Goal: Task Accomplishment & Management: Use online tool/utility

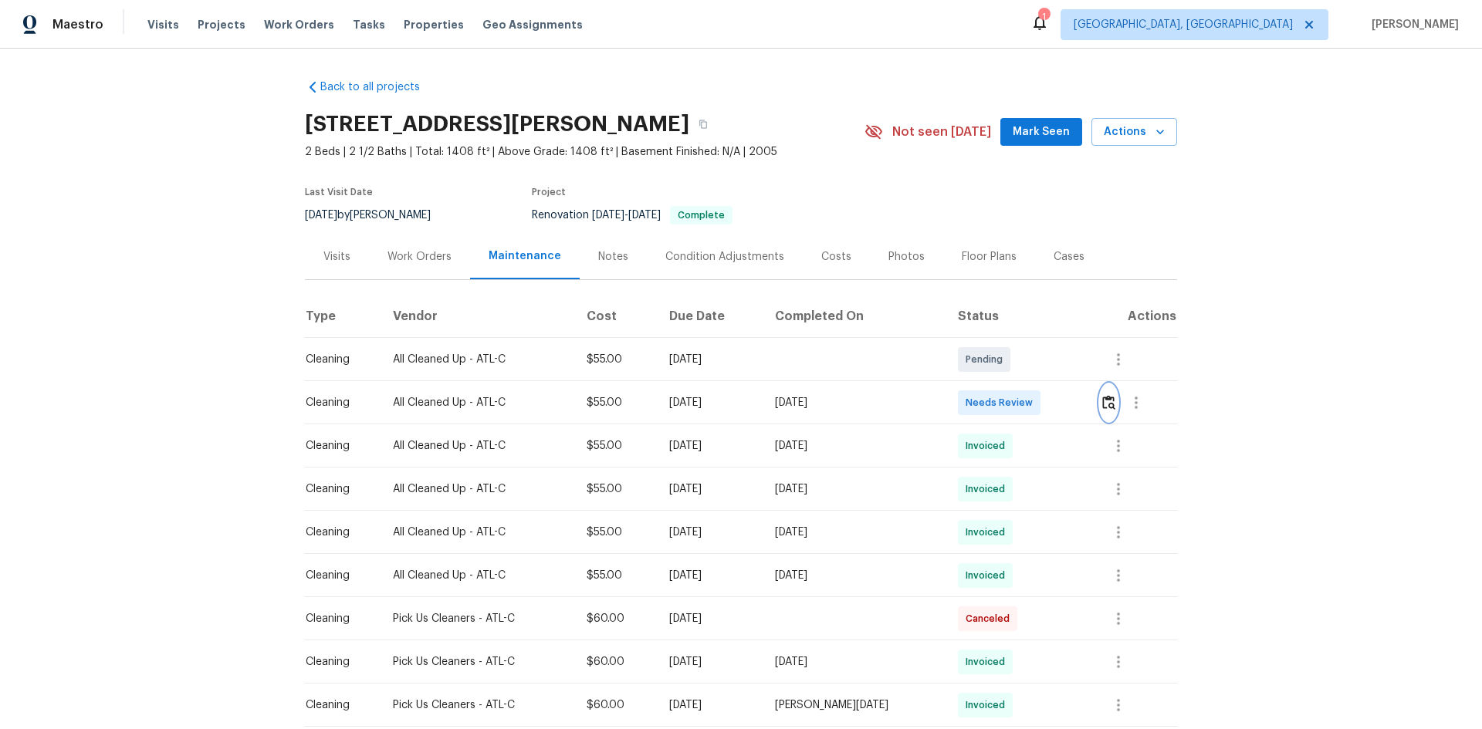
click at [797, 403] on img "button" at bounding box center [1108, 402] width 13 height 15
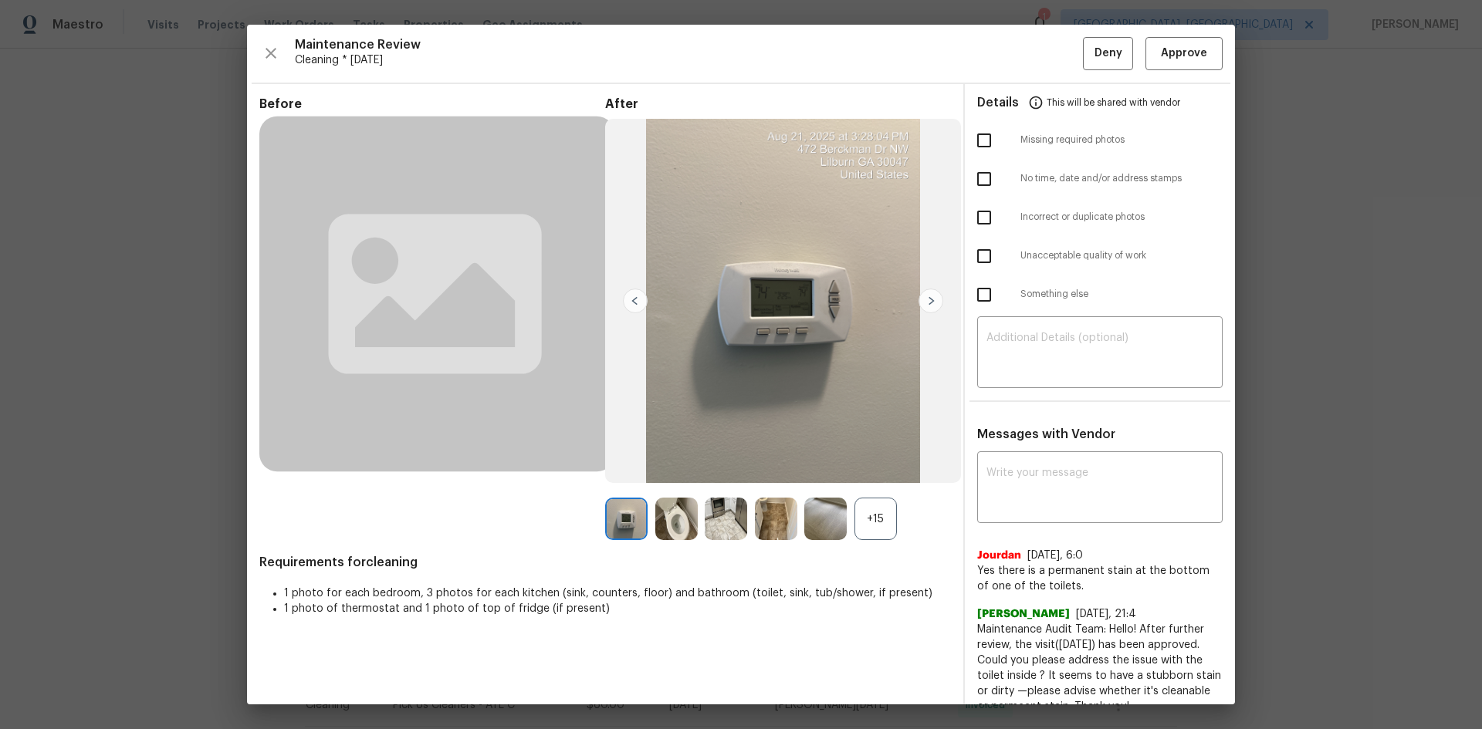
click at [797, 257] on input "checkbox" at bounding box center [984, 256] width 32 height 32
checkbox input "true"
click at [797, 346] on textarea at bounding box center [1099, 354] width 227 height 43
paste textarea "Maintenance Audit Team: Hello! Unfortunately, this cleaning visit completed on …"
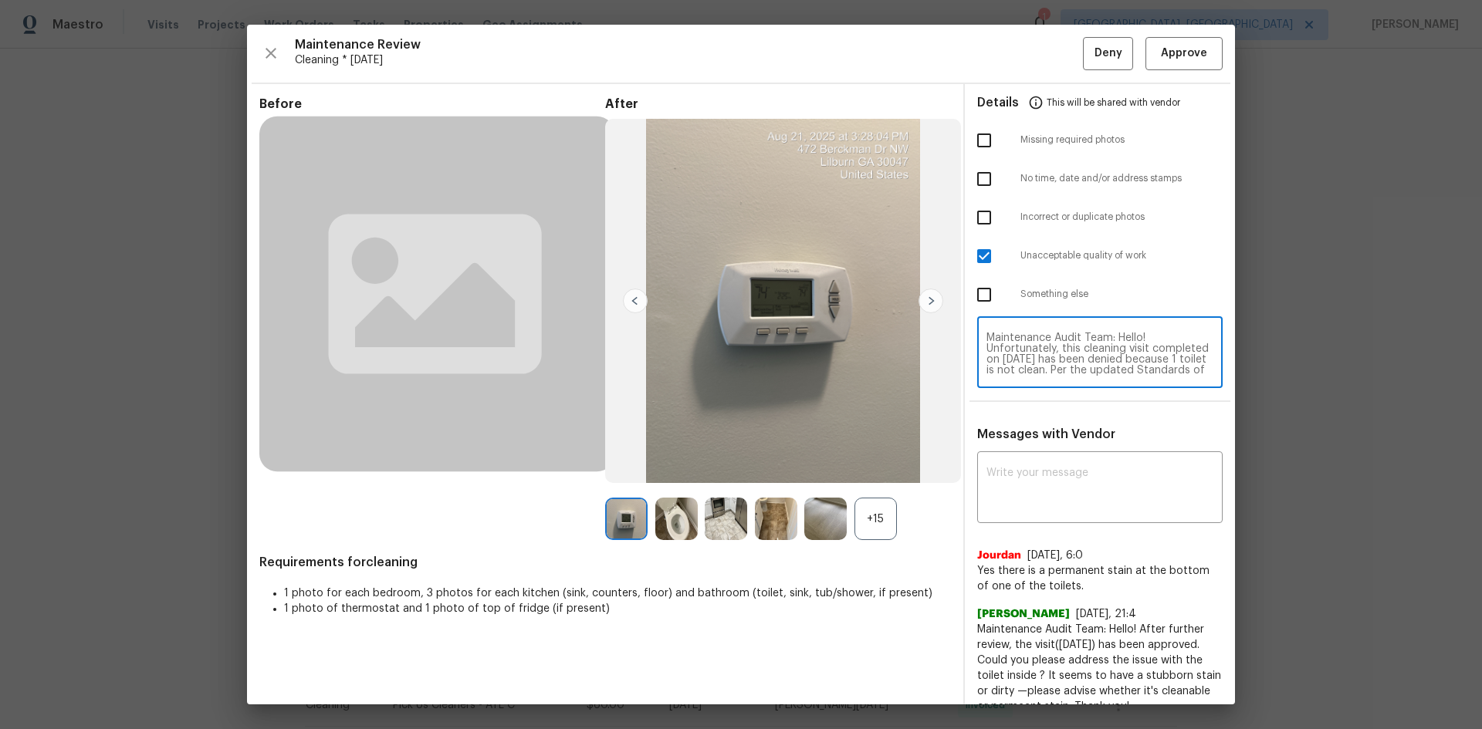
click at [797, 345] on textarea "Maintenance Audit Team: Hello! Unfortunately, this cleaning visit completed on …" at bounding box center [1099, 354] width 227 height 43
type textarea "Maintenance Audit Team: Hello! Unfortunately, this cleaning visit completed on …"
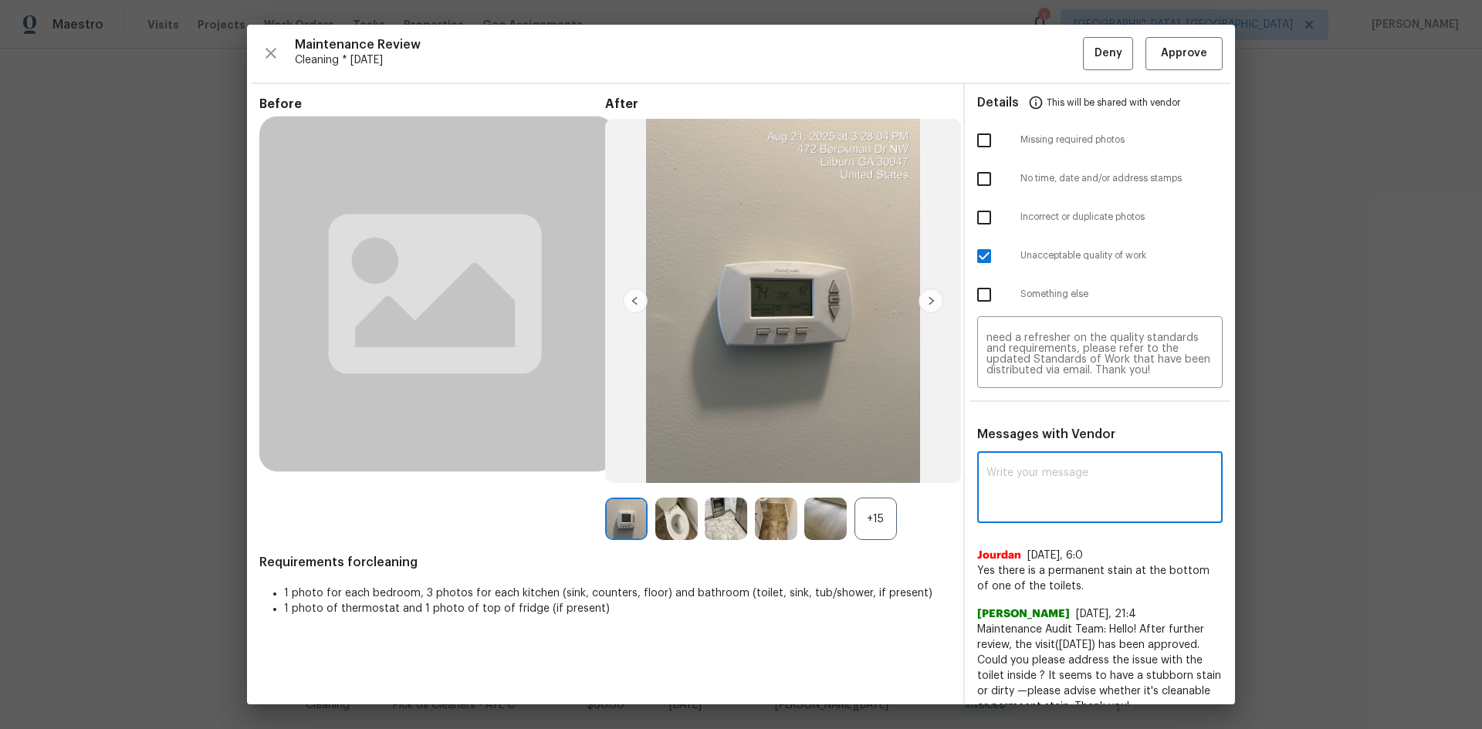
click at [797, 466] on textarea at bounding box center [1099, 489] width 227 height 43
paste textarea "Maintenance Audit Team: Hello! Unfortunately, this cleaning visit completed on …"
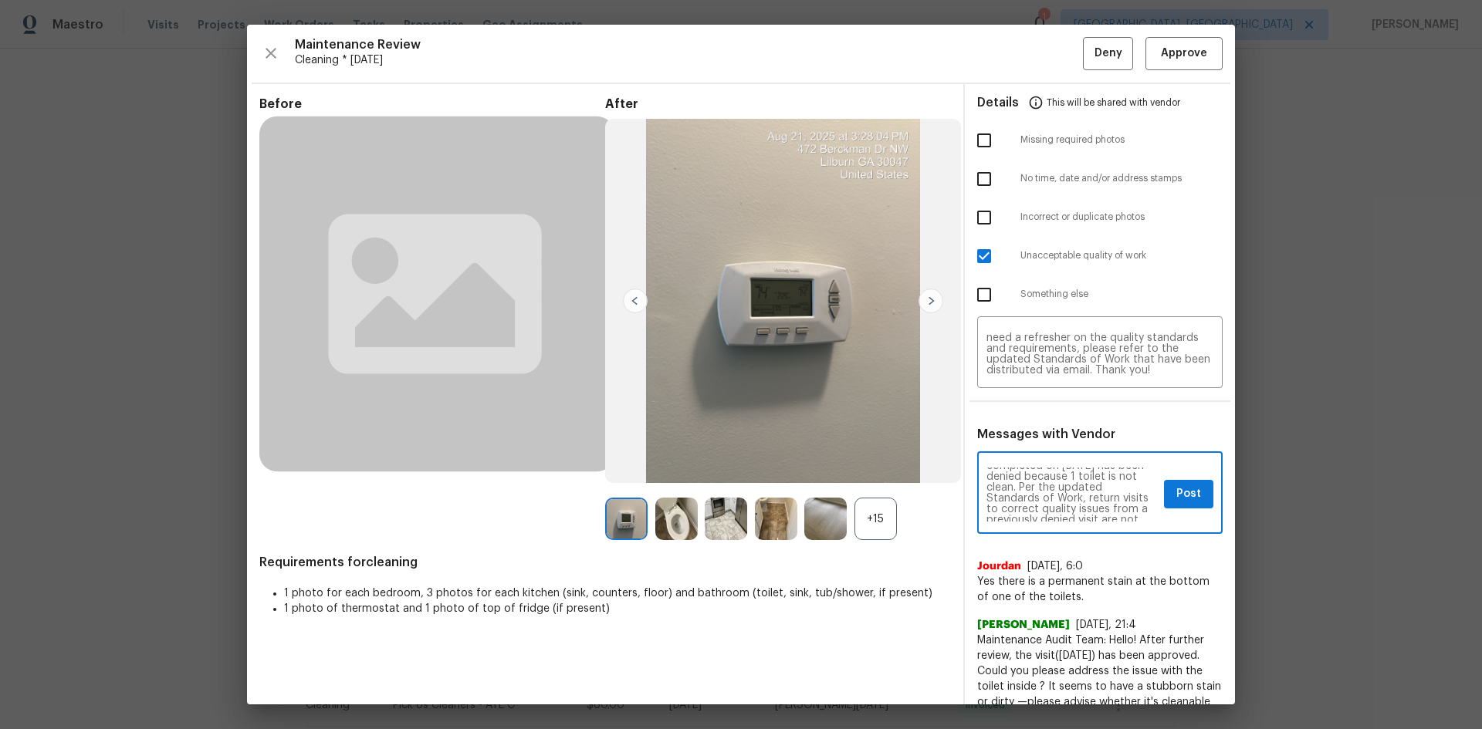
scroll to position [0, 0]
type textarea "Maintenance Audit Team: Hello! Unfortunately, this cleaning visit completed on …"
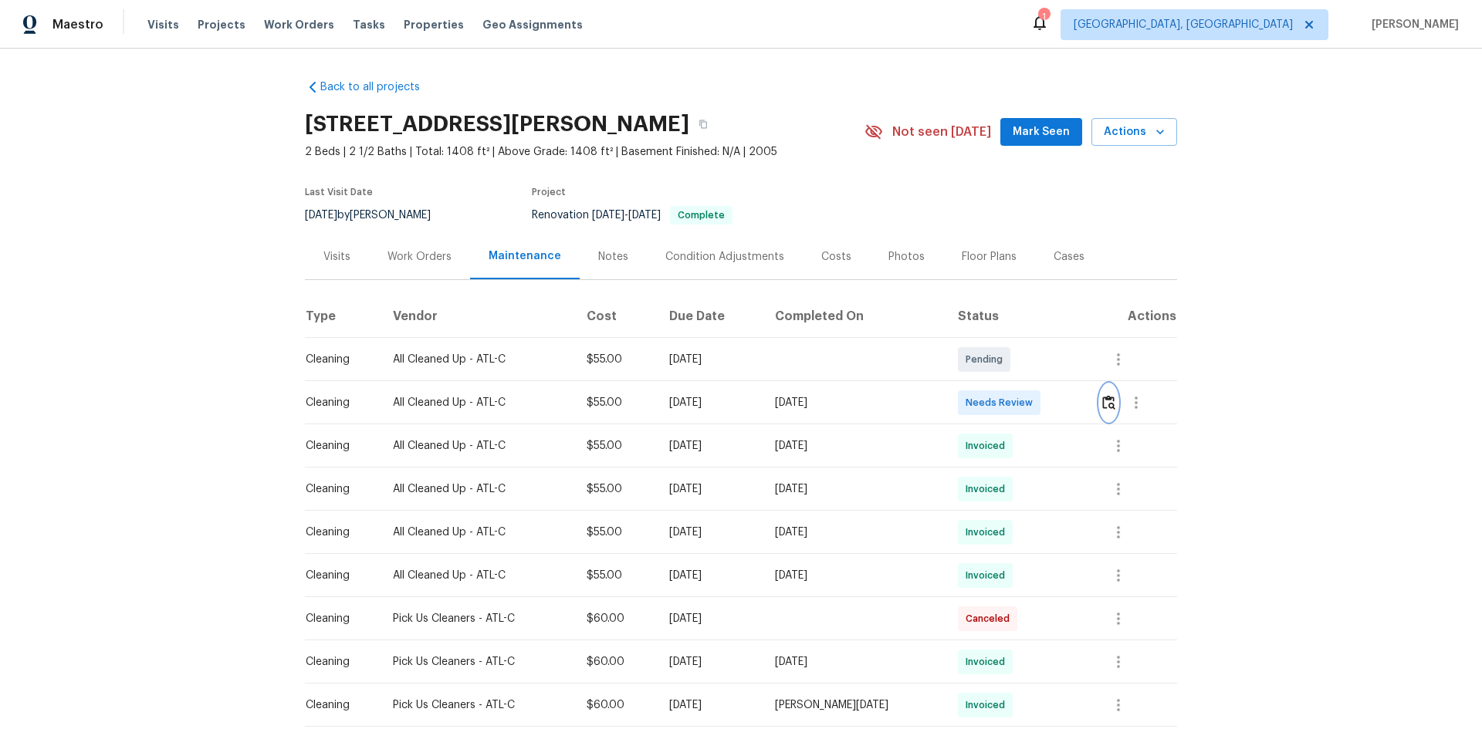
click at [1054, 401] on img "button" at bounding box center [1108, 402] width 13 height 15
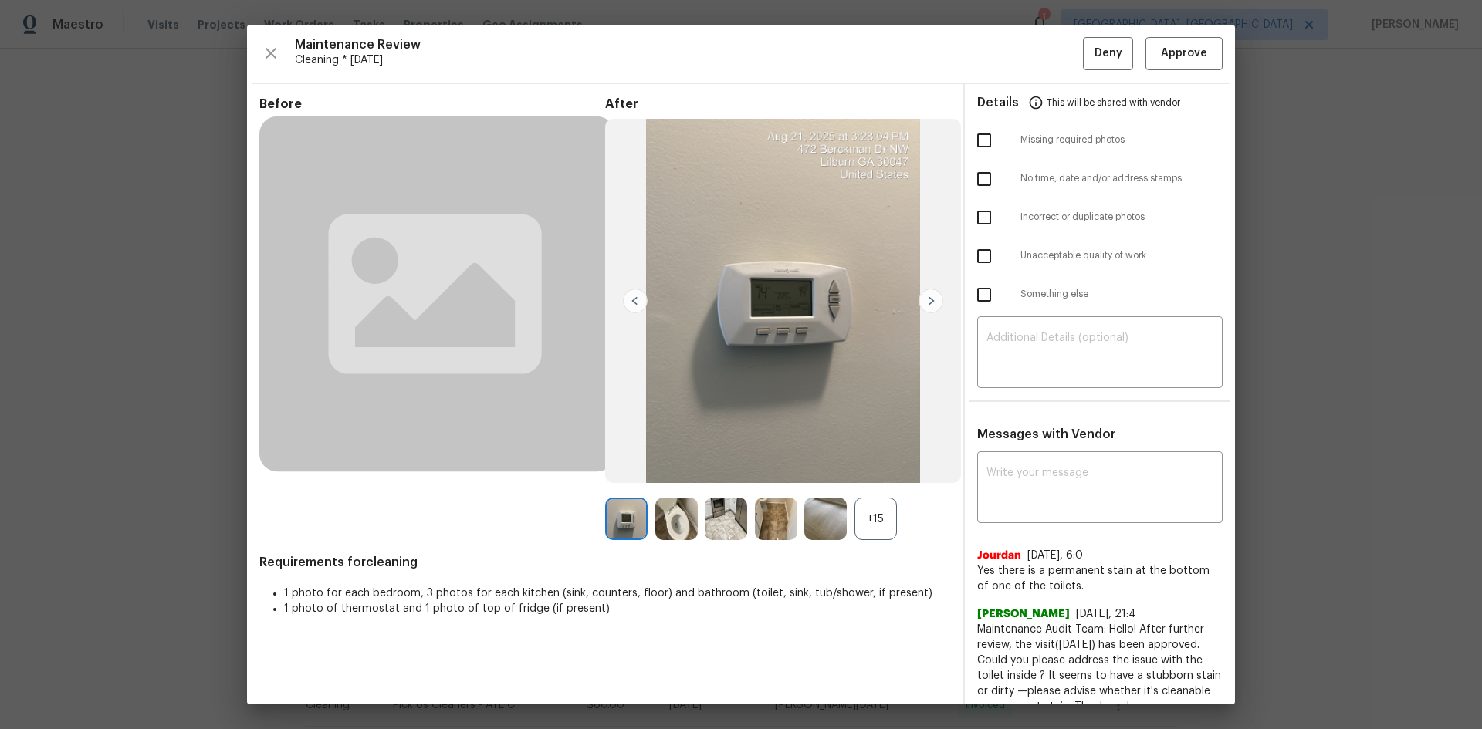
click at [974, 253] on input "checkbox" at bounding box center [984, 256] width 32 height 32
checkbox input "true"
click at [1023, 363] on textarea at bounding box center [1099, 354] width 227 height 43
paste textarea "Maintenance Audit Team: Hello! Unfortunately, this cleaning visit completed on …"
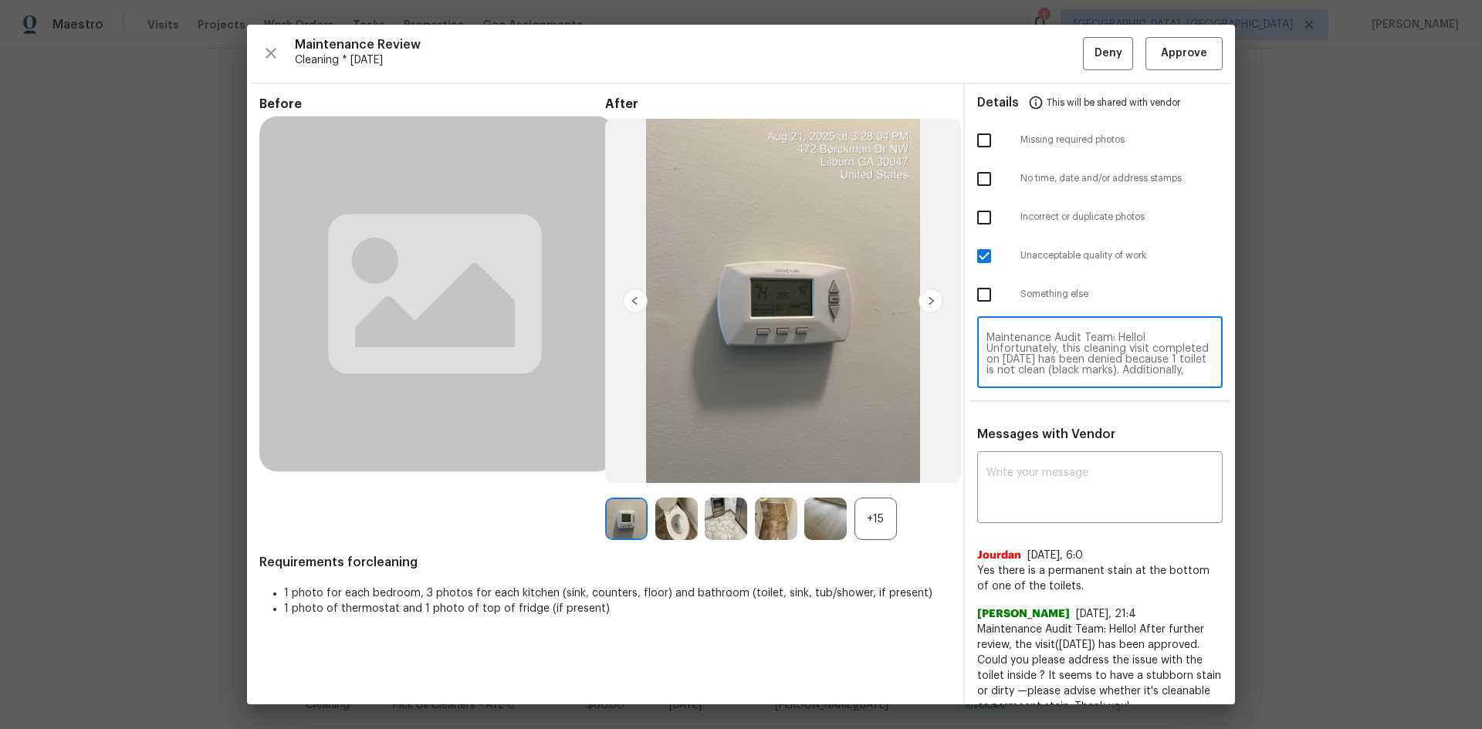
click at [1054, 364] on textarea "Maintenance Audit Team: Hello! Unfortunately, this cleaning visit completed on …" at bounding box center [1099, 354] width 227 height 43
type textarea "Maintenance Audit Team: Hello! Unfortunately, this cleaning visit completed on …"
click at [1054, 462] on div "x ​" at bounding box center [1099, 489] width 245 height 68
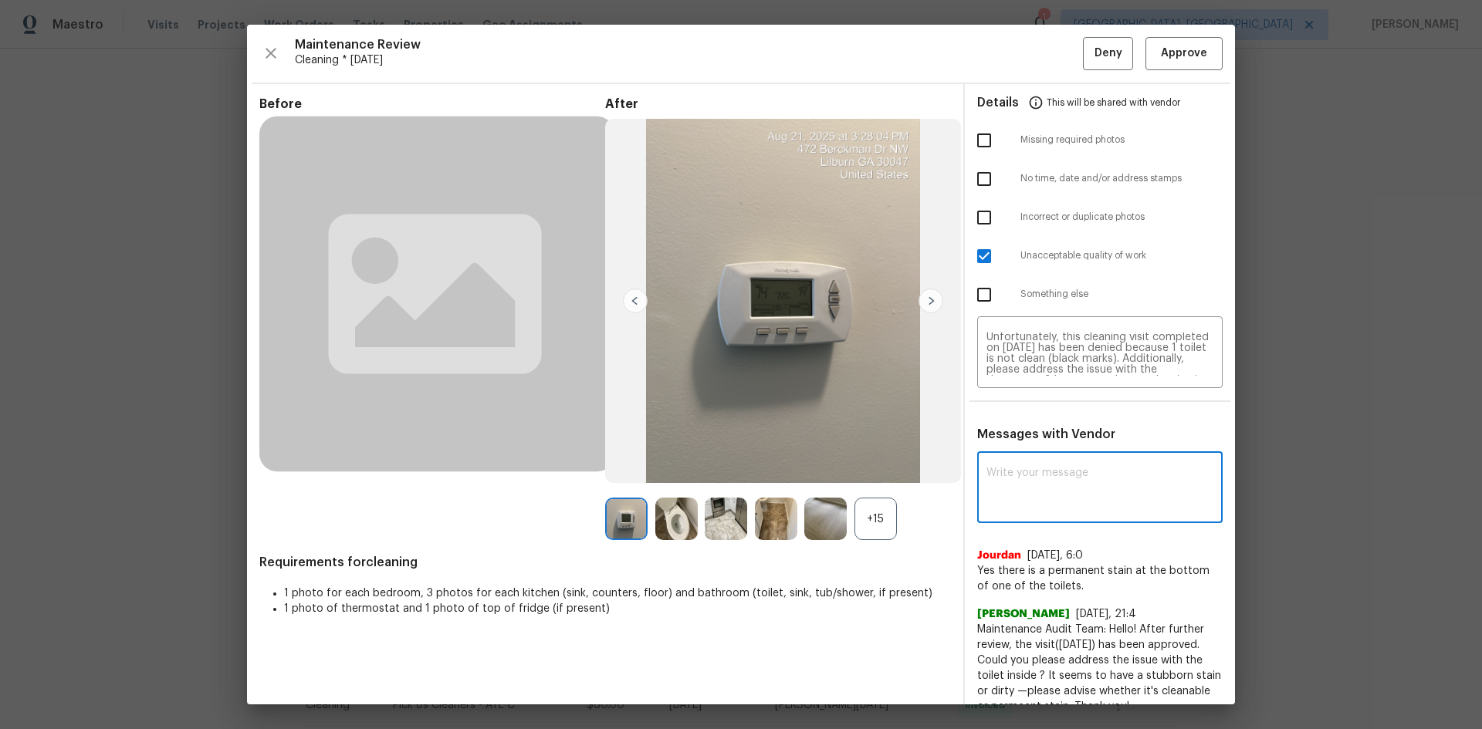
paste textarea "Maintenance Audit Team: Hello! Unfortunately, this cleaning visit completed on …"
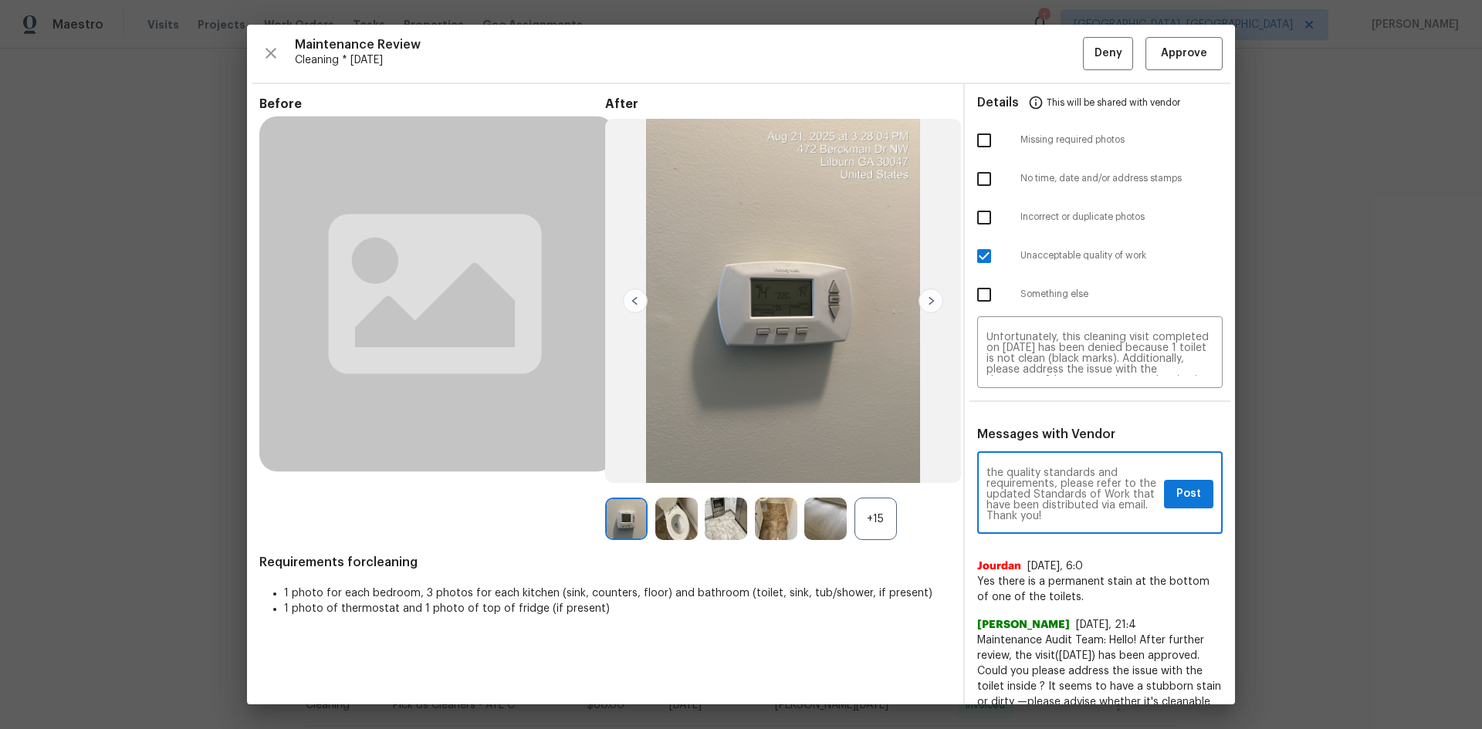
type textarea "Maintenance Audit Team: Hello! Unfortunately, this cleaning visit completed on …"
click at [1054, 488] on span "Post" at bounding box center [1188, 494] width 25 height 19
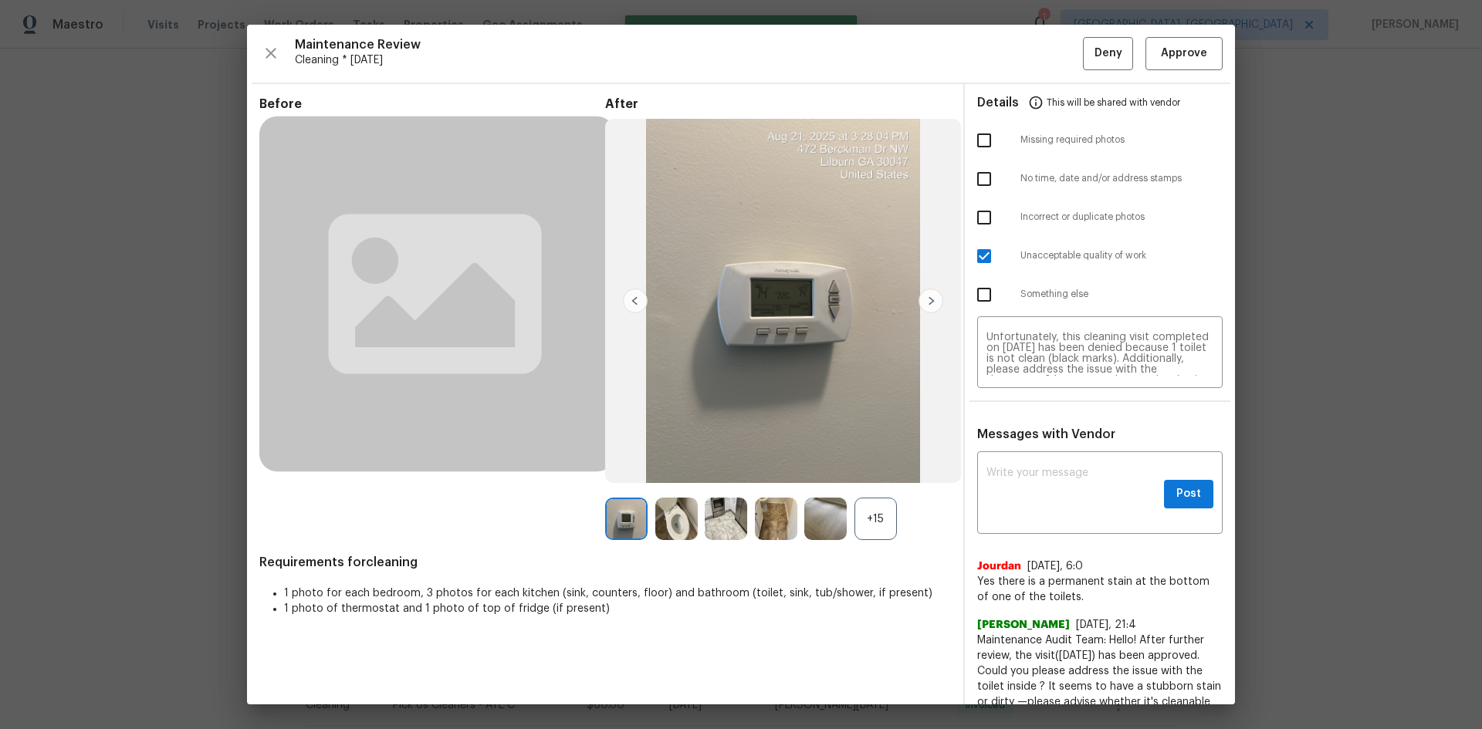
scroll to position [0, 0]
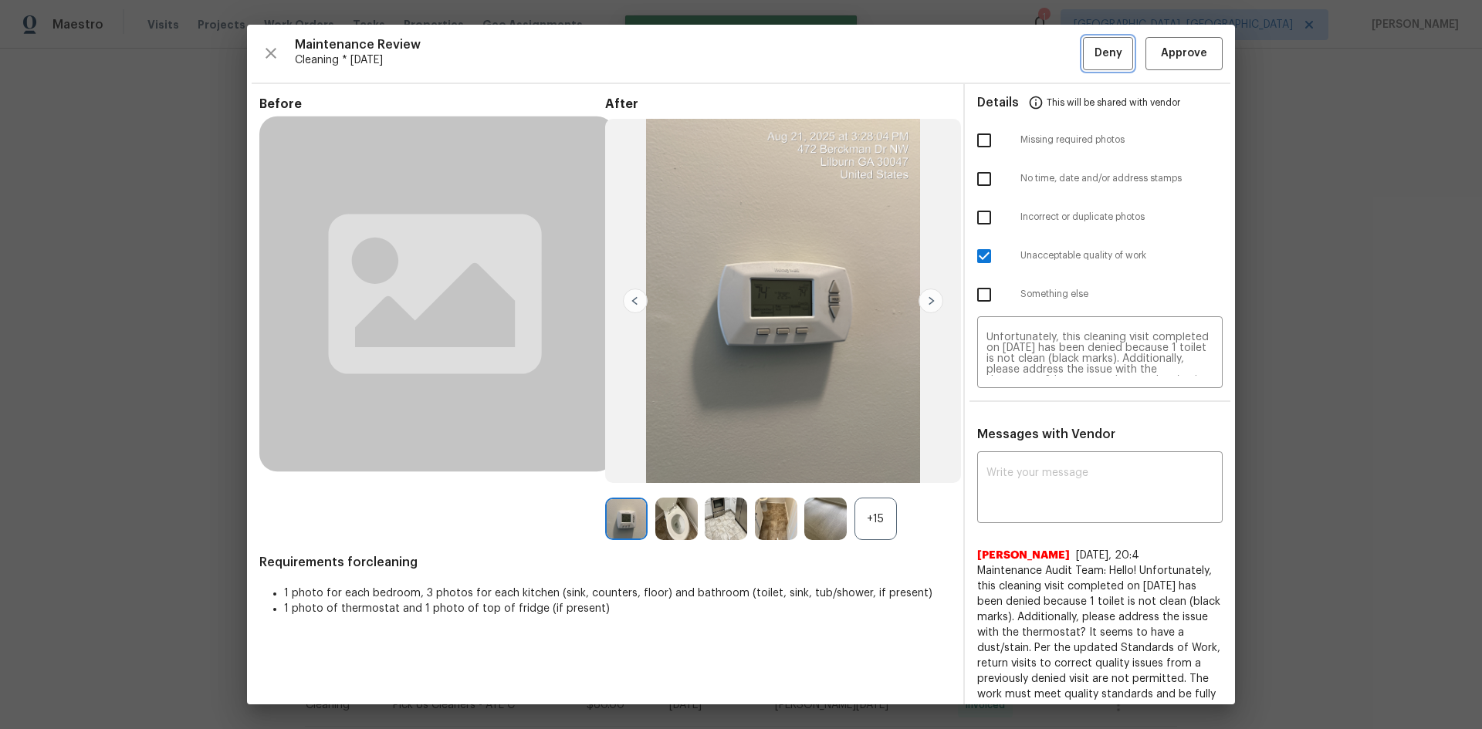
click at [1054, 54] on span "Deny" at bounding box center [1108, 53] width 28 height 19
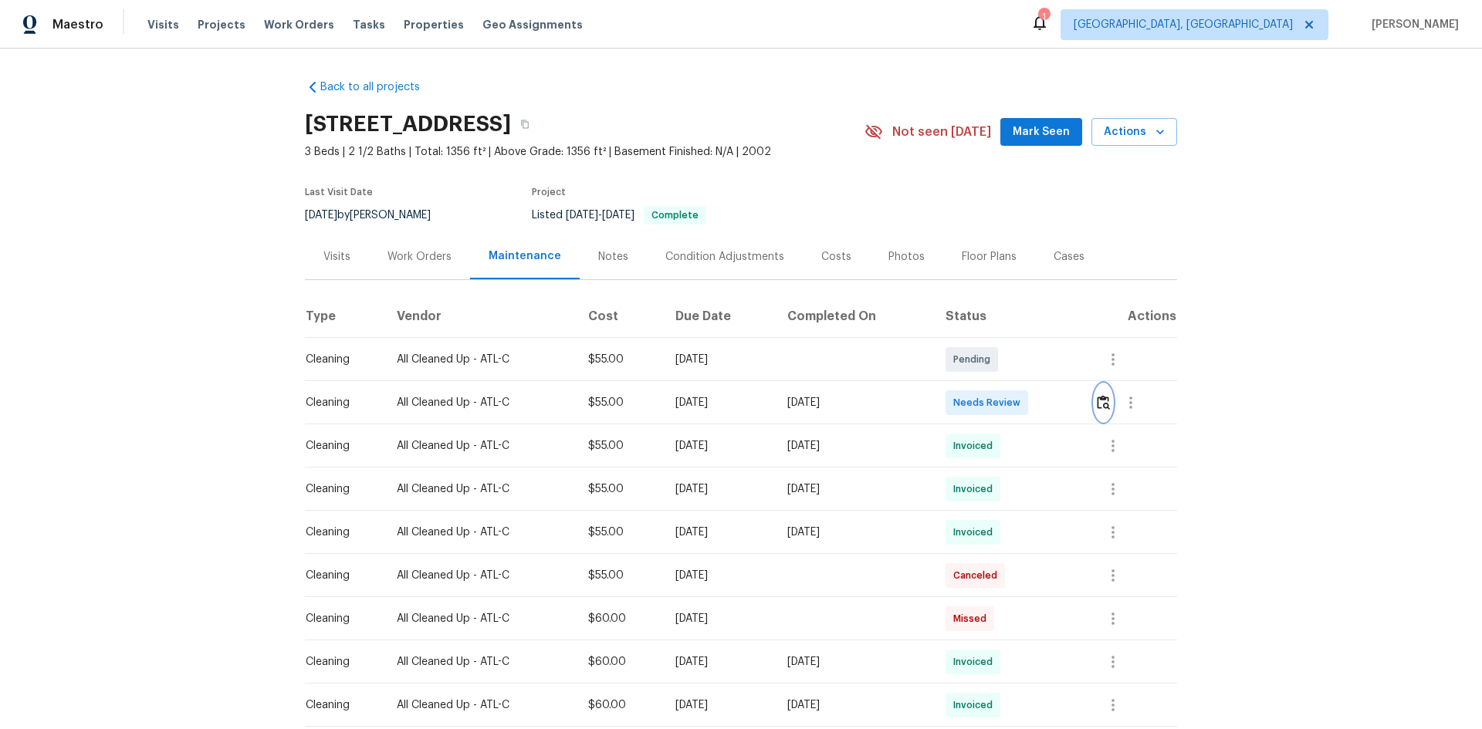
click at [1054, 409] on img "button" at bounding box center [1103, 402] width 13 height 15
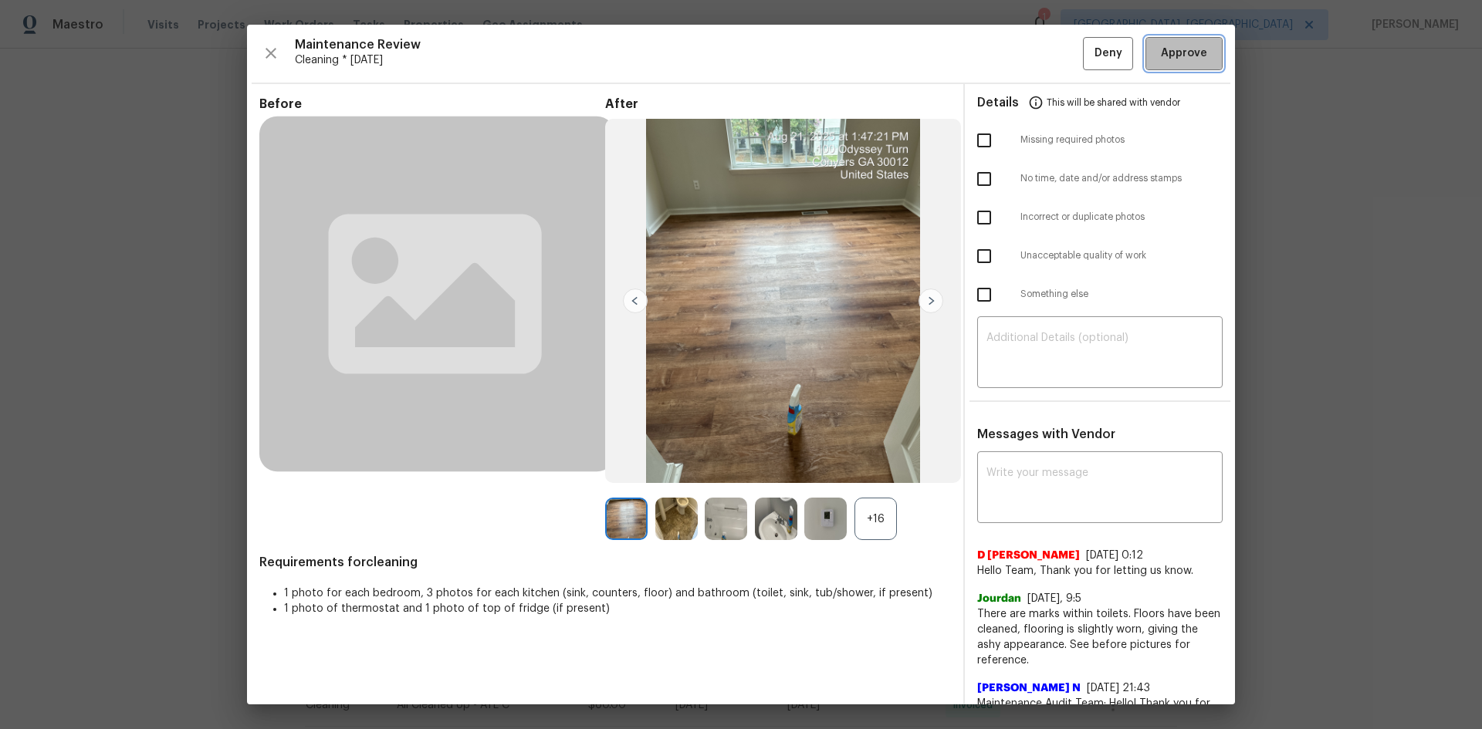
click at [1054, 54] on span "Approve" at bounding box center [1184, 53] width 46 height 19
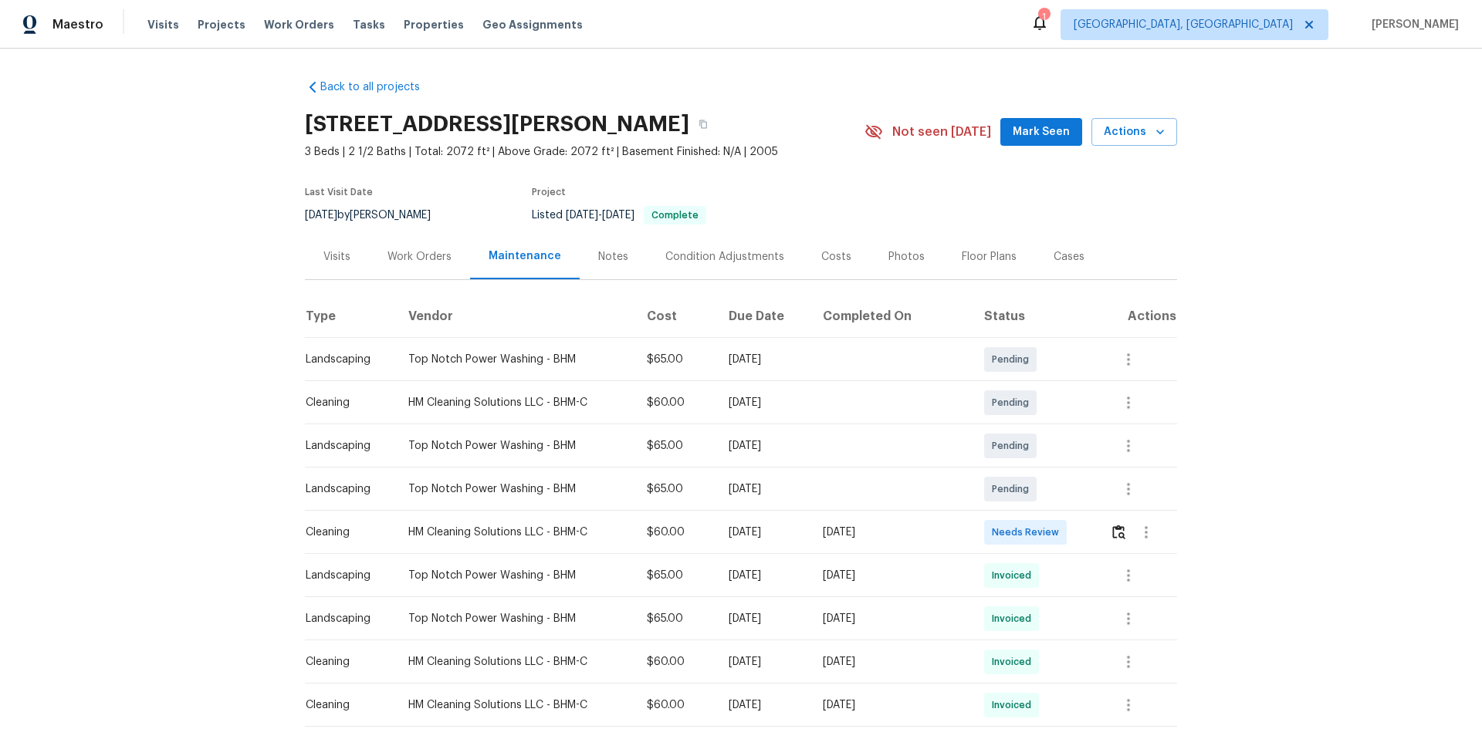
click at [797, 466] on td at bounding box center [1137, 532] width 79 height 43
click at [797, 466] on button "button" at bounding box center [1119, 532] width 18 height 37
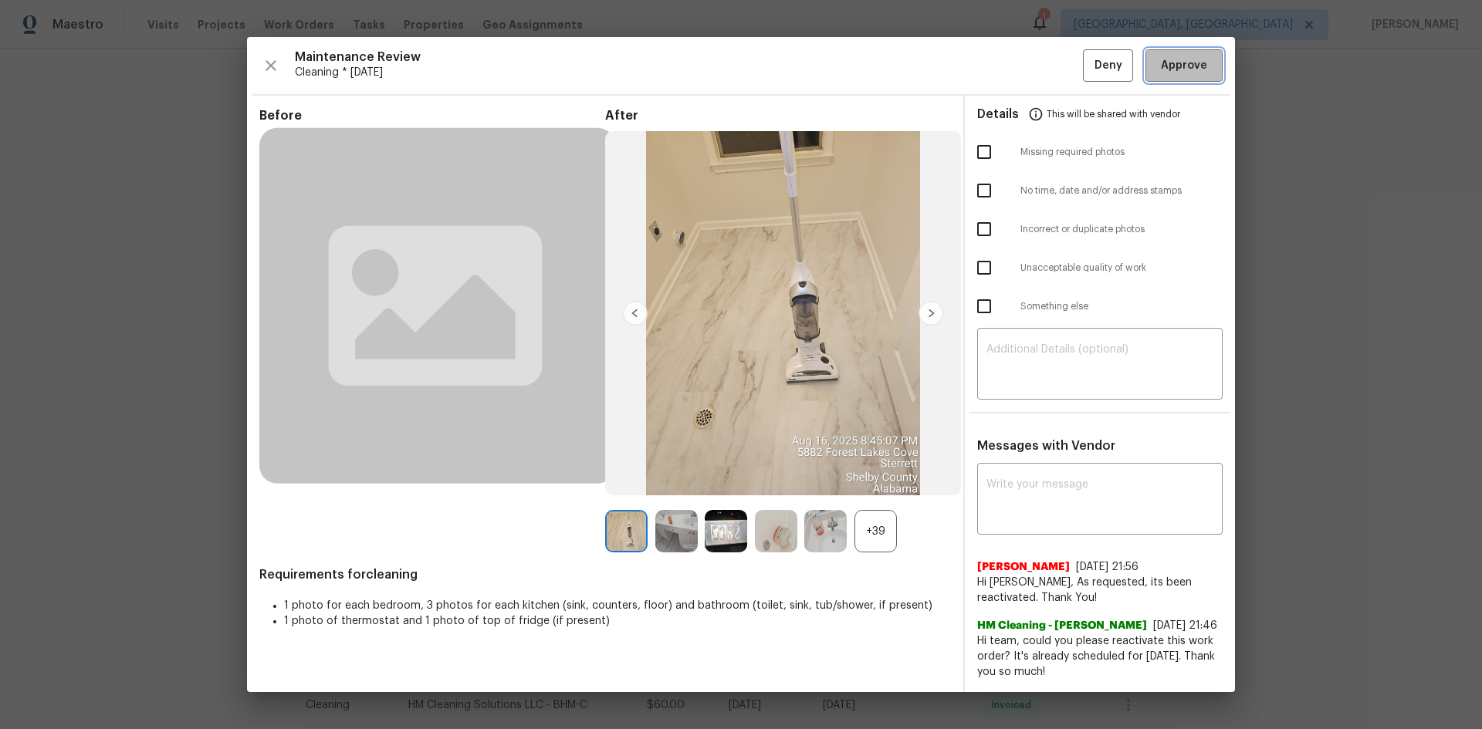
click at [797, 65] on span "Approve" at bounding box center [1184, 65] width 46 height 19
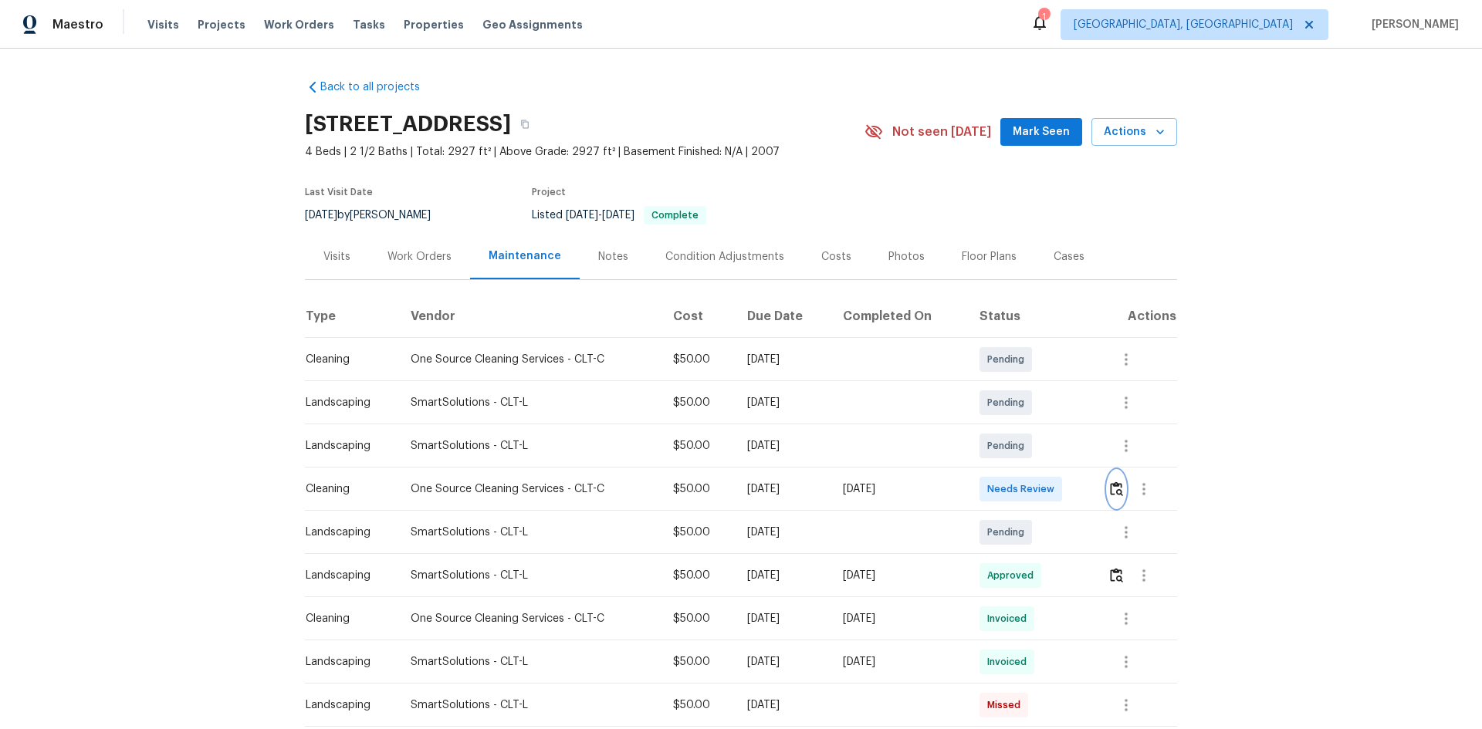
click at [1054, 488] on button "button" at bounding box center [1117, 489] width 18 height 37
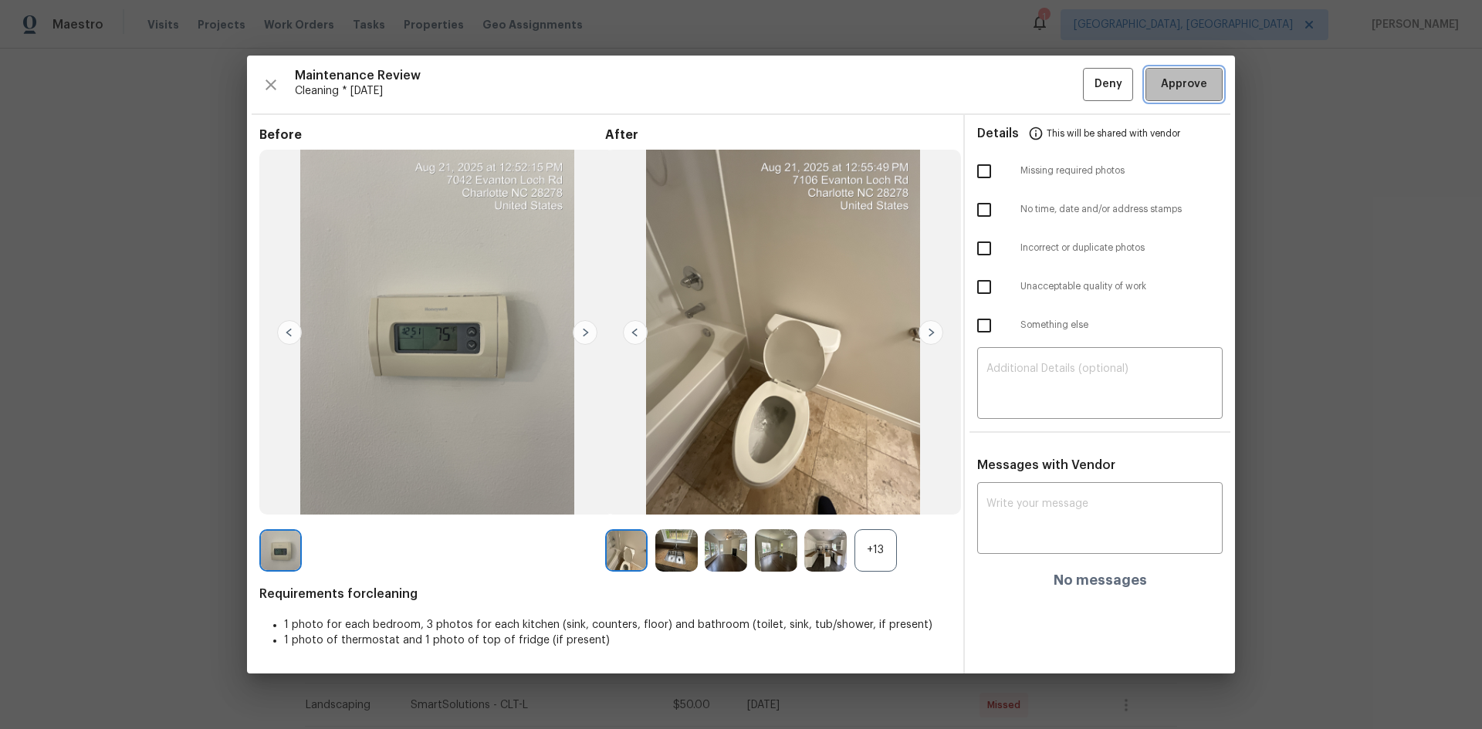
drag, startPoint x: 1189, startPoint y: 79, endPoint x: 1240, endPoint y: 15, distance: 81.4
click at [1054, 76] on span "Approve" at bounding box center [1184, 84] width 46 height 19
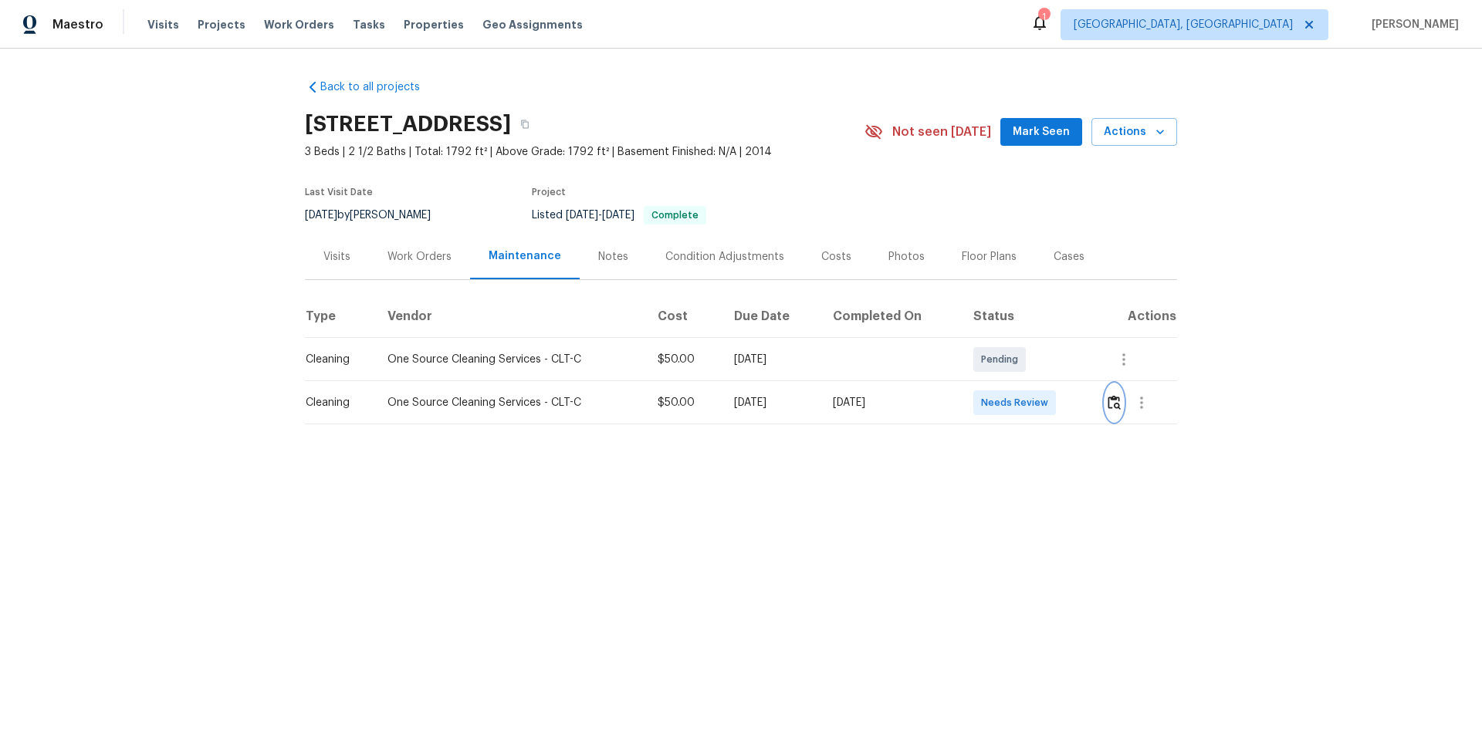
click at [1054, 405] on img "button" at bounding box center [1114, 402] width 13 height 15
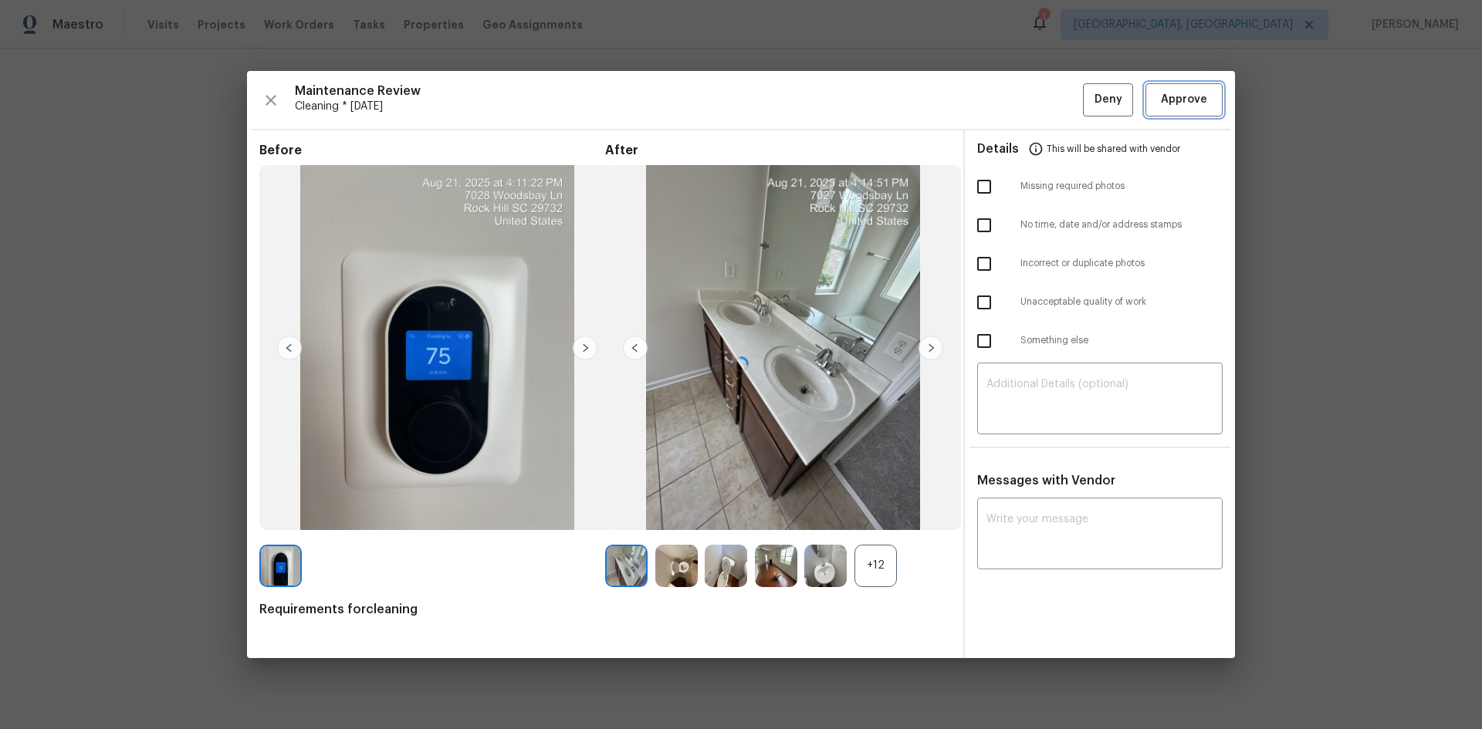
click at [1054, 93] on span "Approve" at bounding box center [1184, 99] width 46 height 19
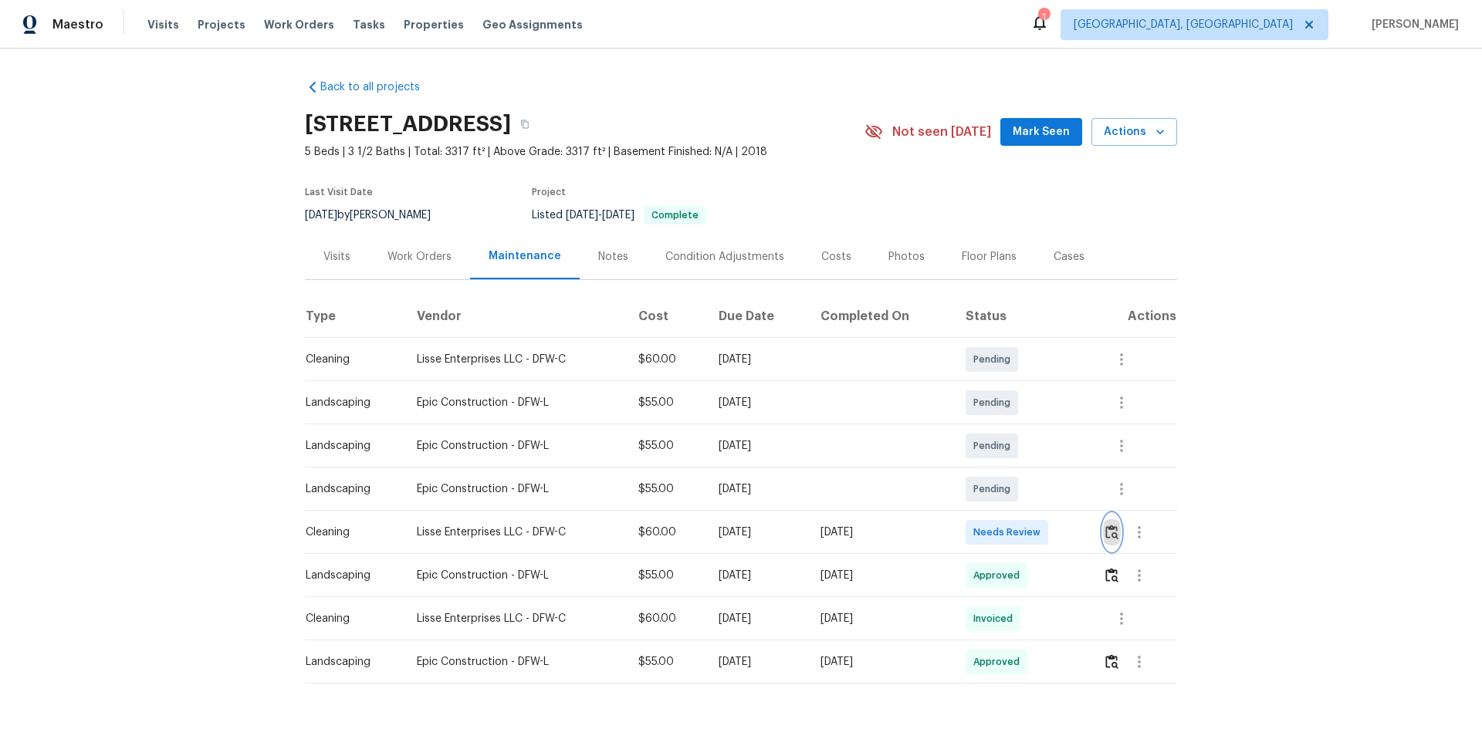
click at [797, 466] on img "button" at bounding box center [1111, 532] width 13 height 15
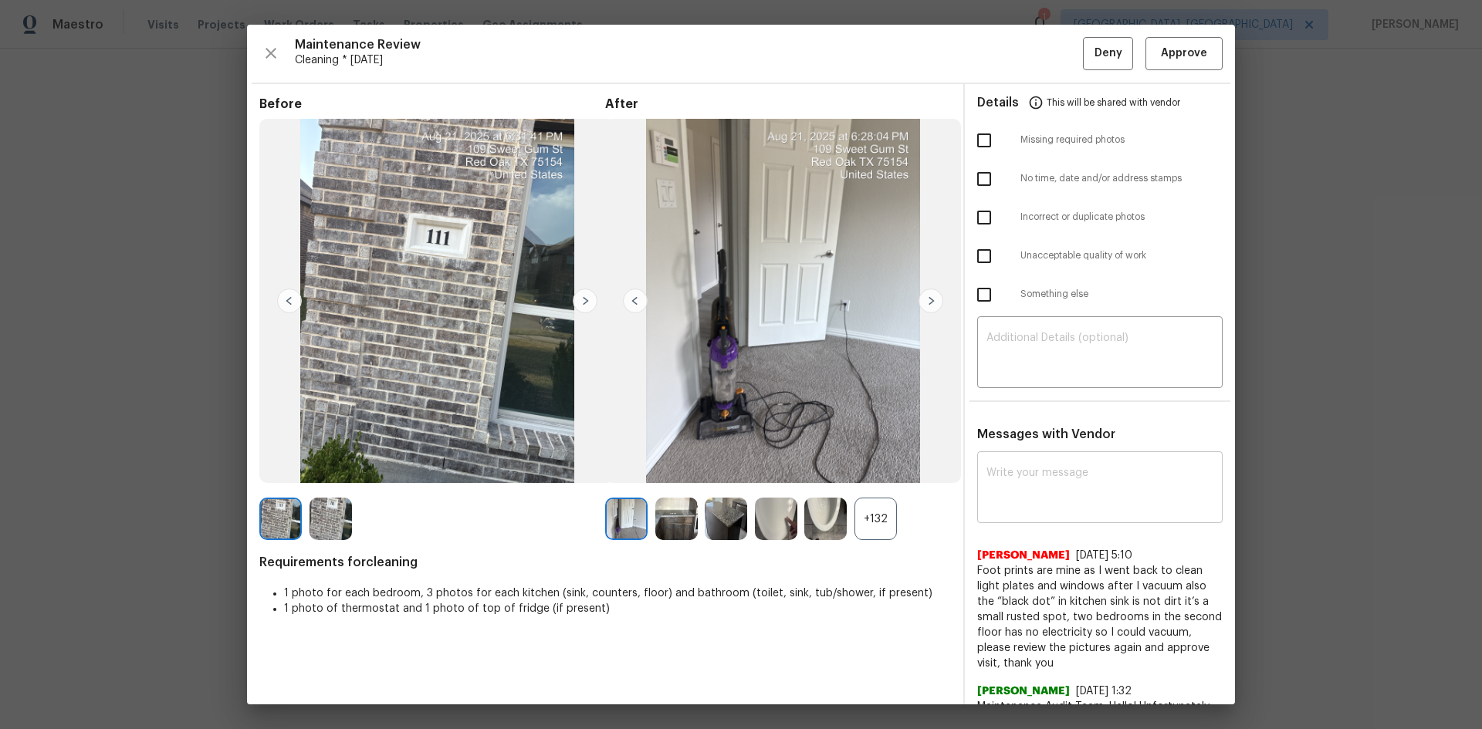
click at [797, 466] on textarea at bounding box center [1099, 489] width 227 height 43
paste textarea "Maintenance Audit Team: Hello! After further review, the visit(08/21/2025) has …"
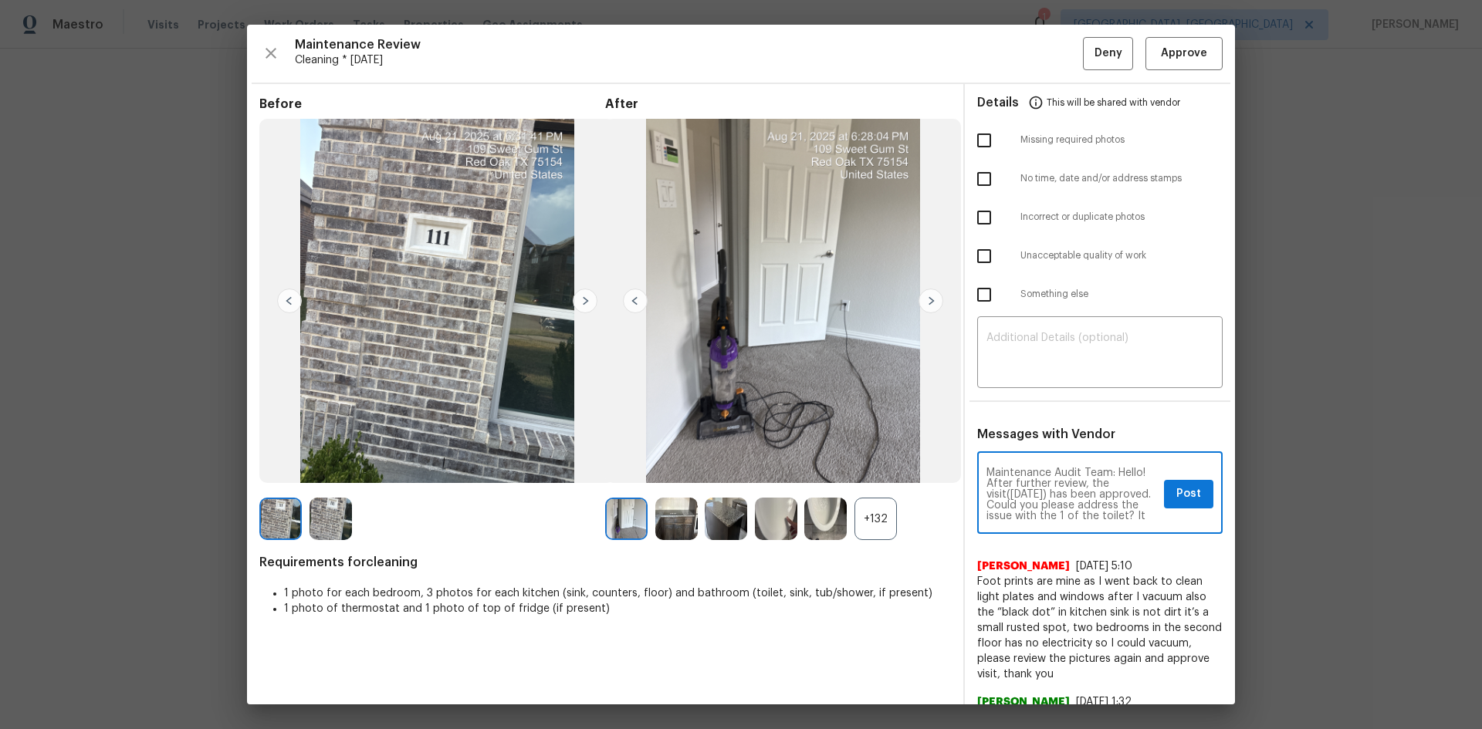
click at [797, 466] on textarea "Maintenance Audit Team: Hello! After further review, the visit(08/21/2025) has …" at bounding box center [1071, 495] width 171 height 54
type textarea "Maintenance Audit Team: Hello! After further review, the visit(08/21/2025) has …"
click at [797, 466] on button "Post" at bounding box center [1188, 494] width 49 height 29
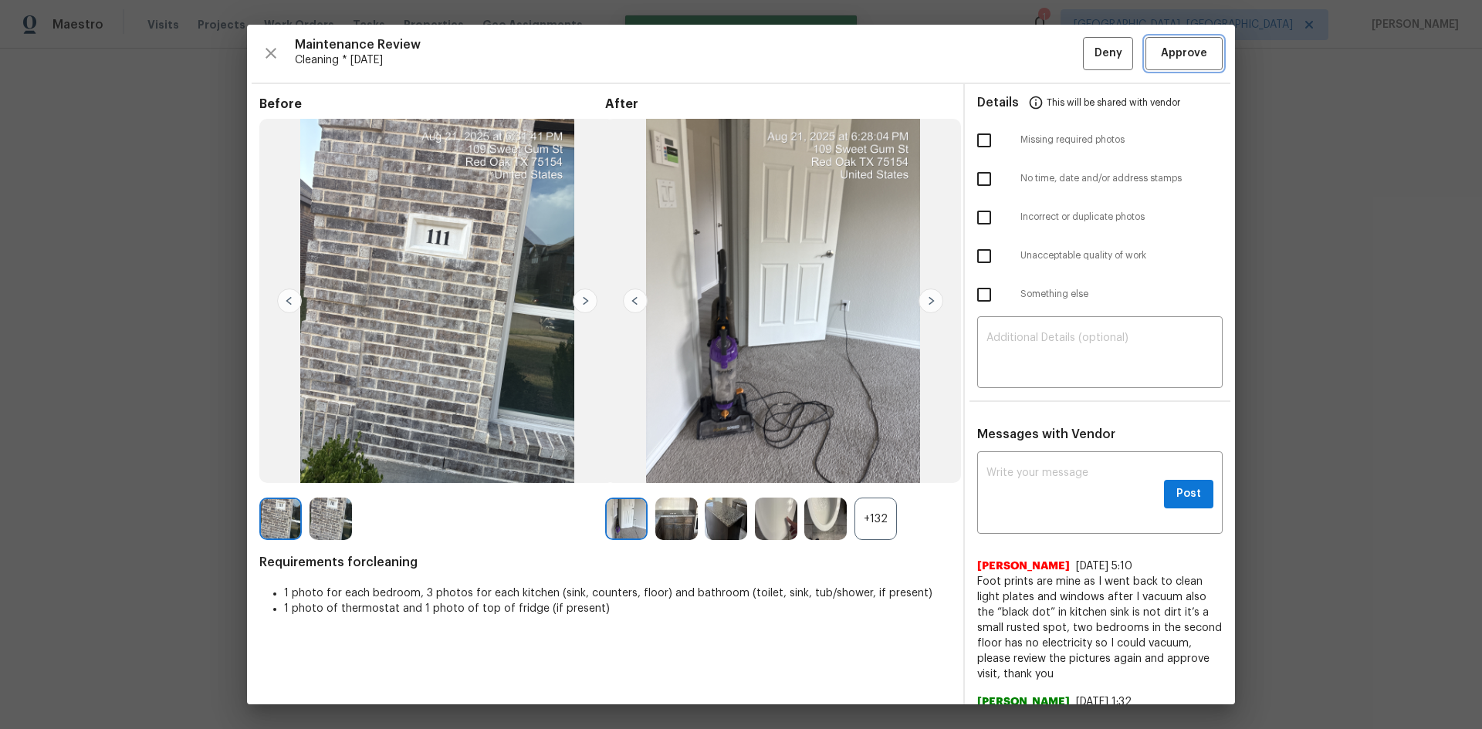
scroll to position [0, 0]
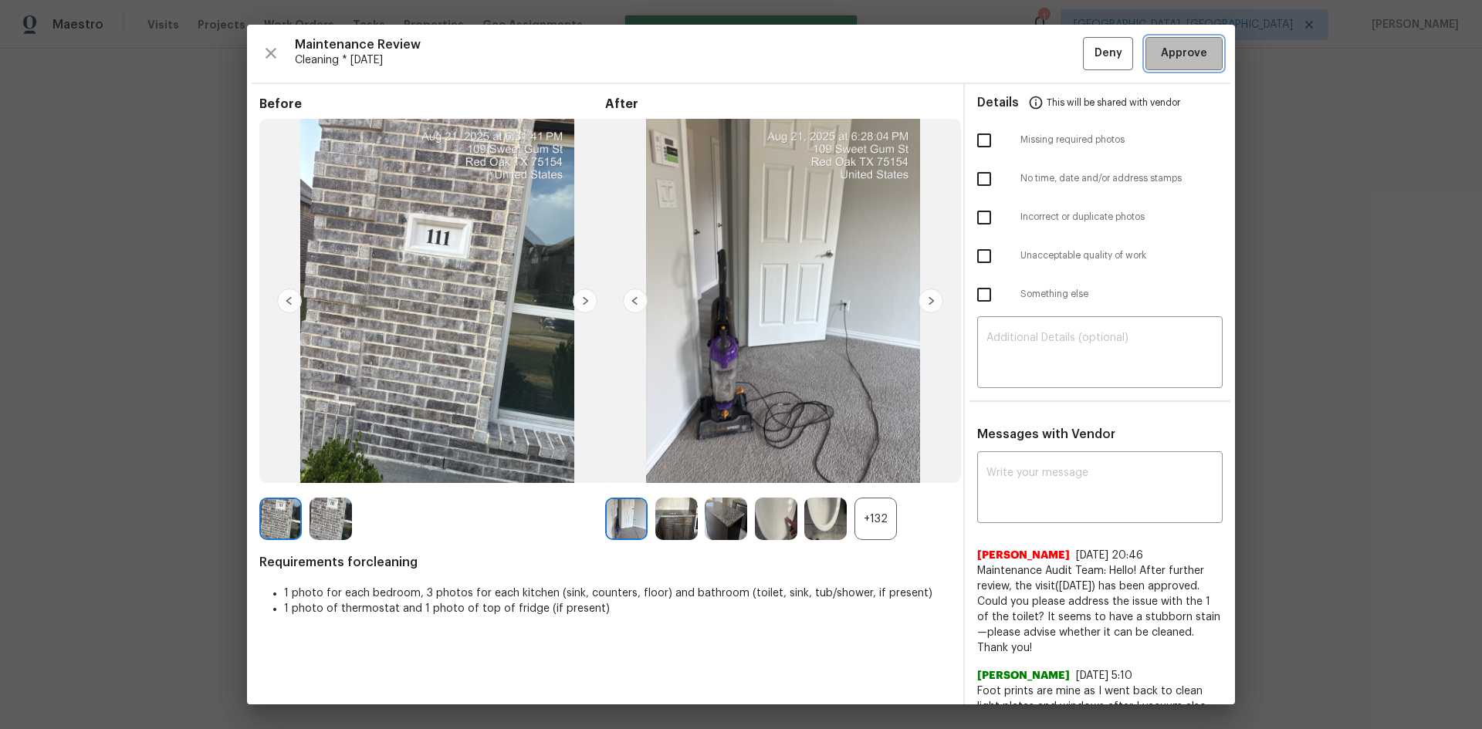
click at [797, 56] on span "Approve" at bounding box center [1184, 53] width 46 height 19
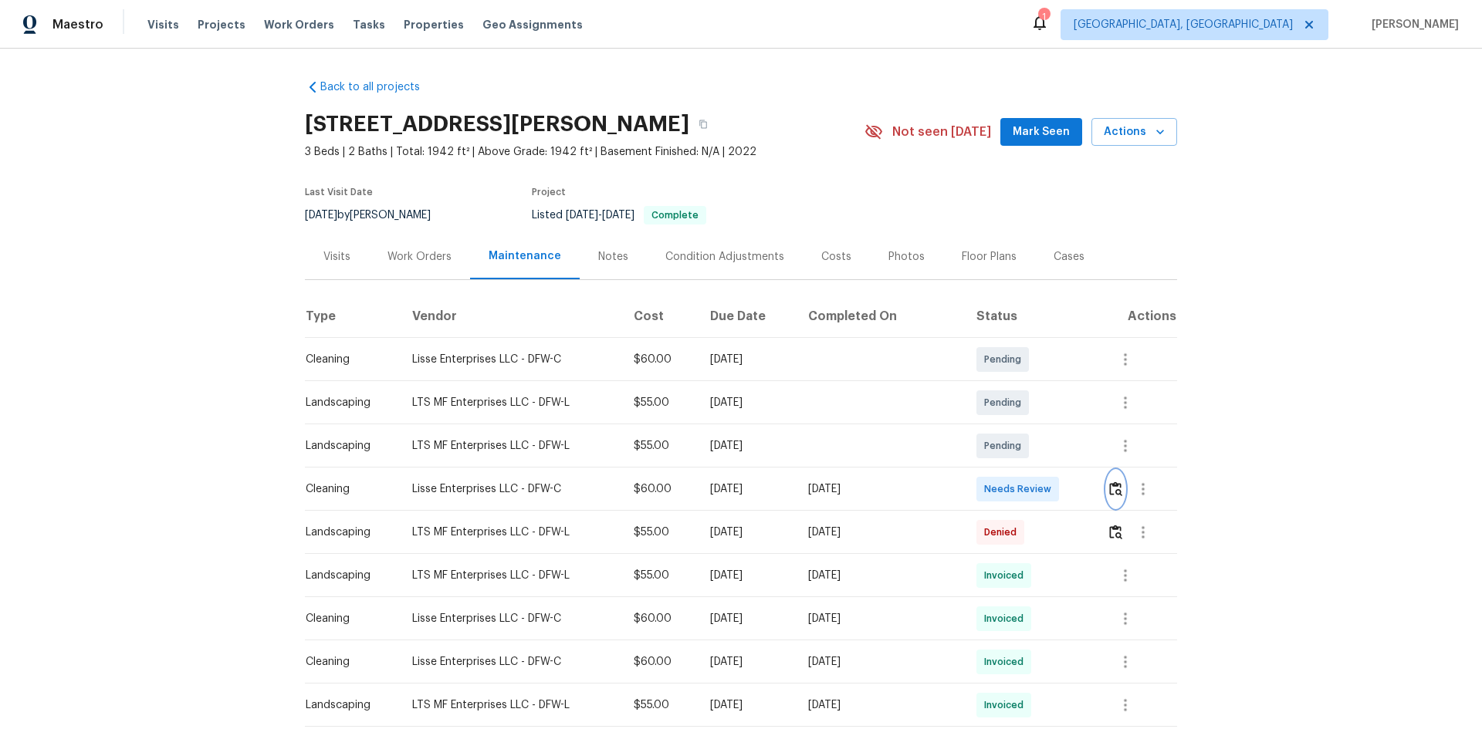
click at [797, 466] on img "button" at bounding box center [1115, 489] width 13 height 15
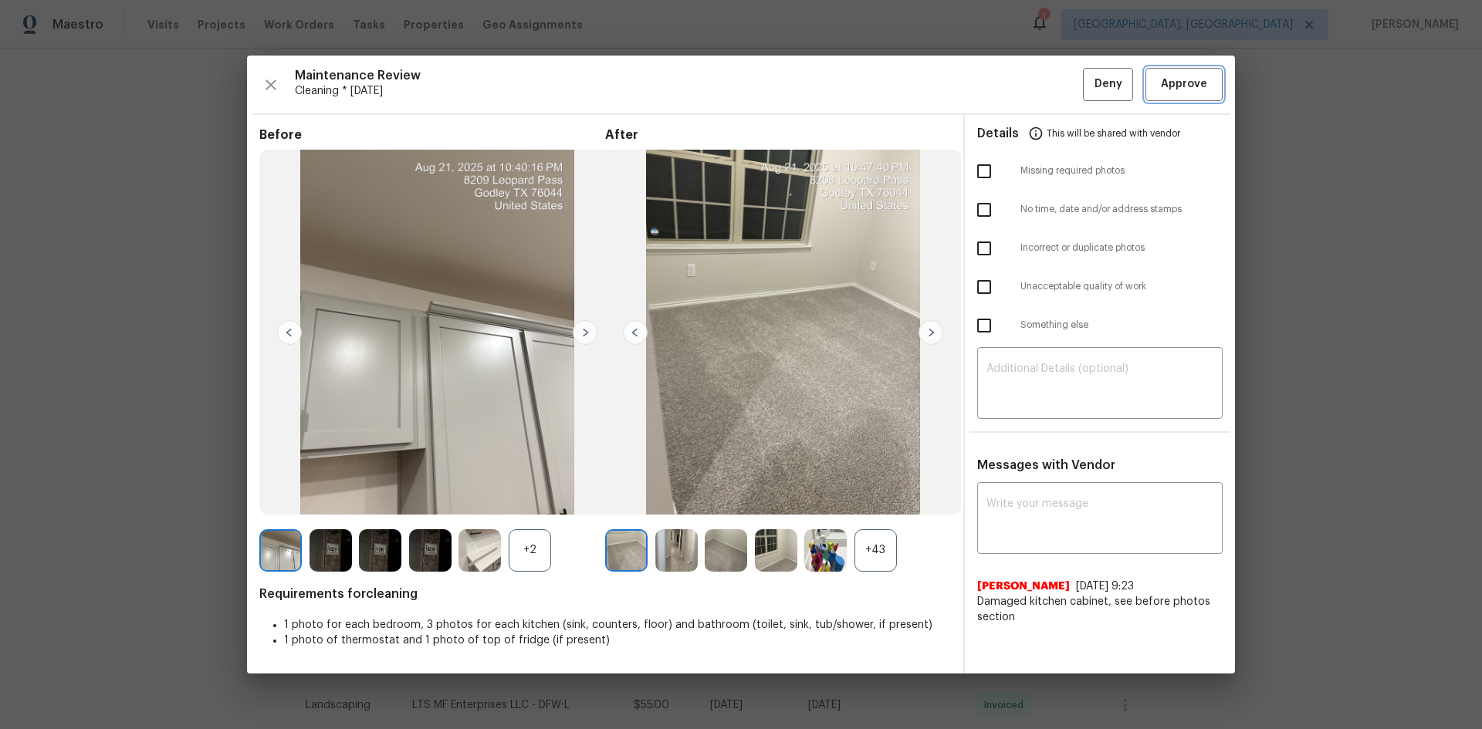
click at [797, 93] on span "Approve" at bounding box center [1184, 84] width 46 height 19
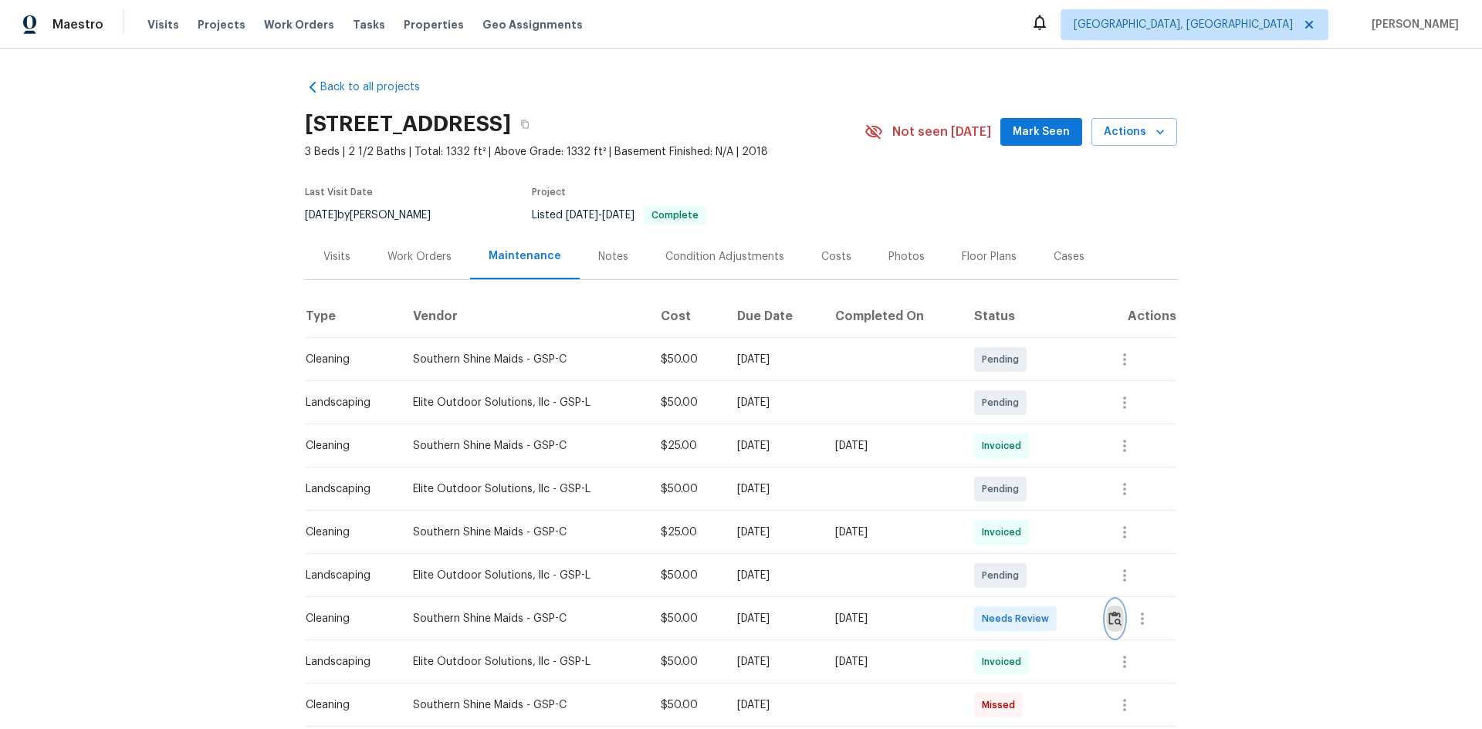
click at [797, 466] on img "button" at bounding box center [1114, 618] width 13 height 15
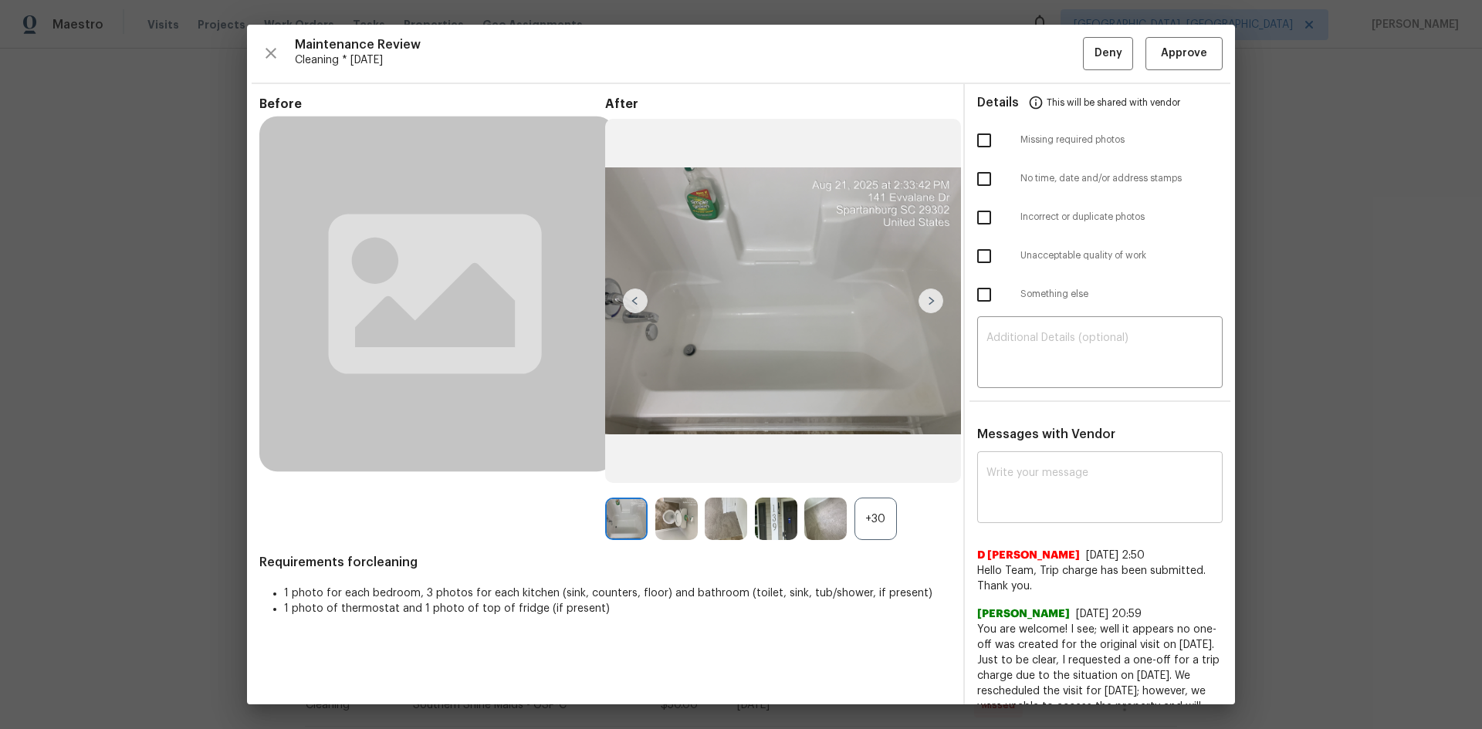
click at [797, 466] on textarea at bounding box center [1099, 489] width 227 height 43
paste textarea "Maintenance Audit Team: Hello! After further review, the visit(08/21/2025) has …"
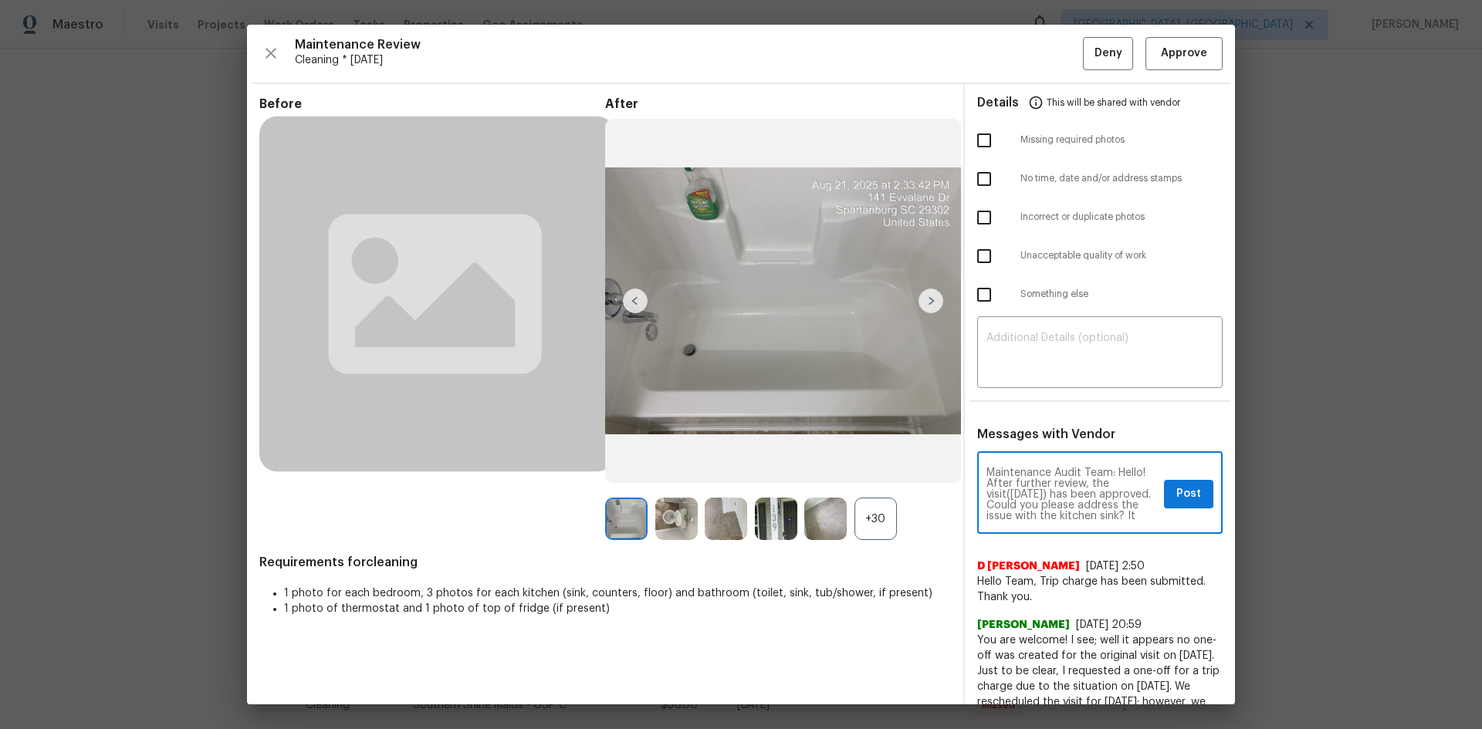
click at [797, 466] on textarea "Maintenance Audit Team: Hello! After further review, the visit(08/21/2025) has …" at bounding box center [1071, 495] width 171 height 54
type textarea "Maintenance Audit Team: Hello! After further review, the visit(08/21/2025) has …"
click at [797, 466] on span "Post" at bounding box center [1188, 494] width 25 height 19
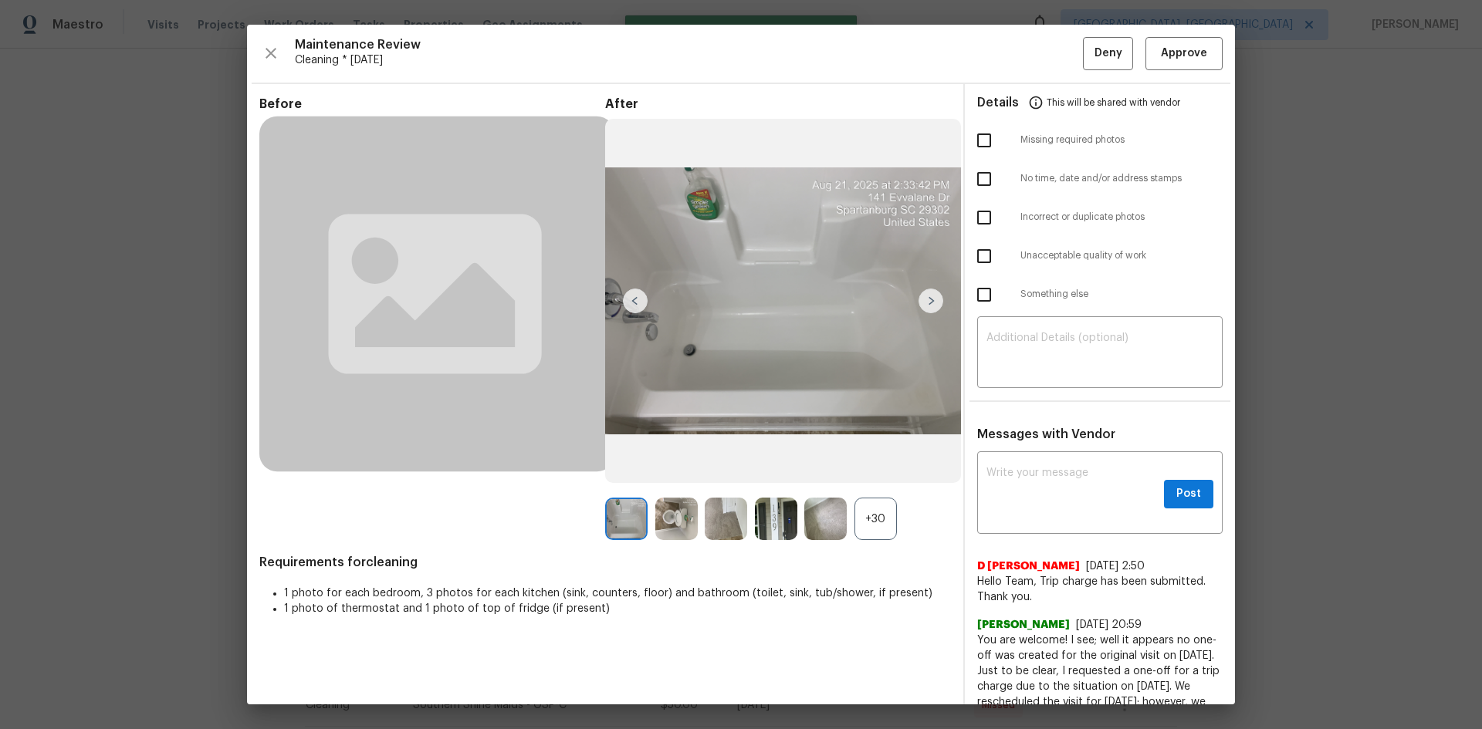
scroll to position [0, 0]
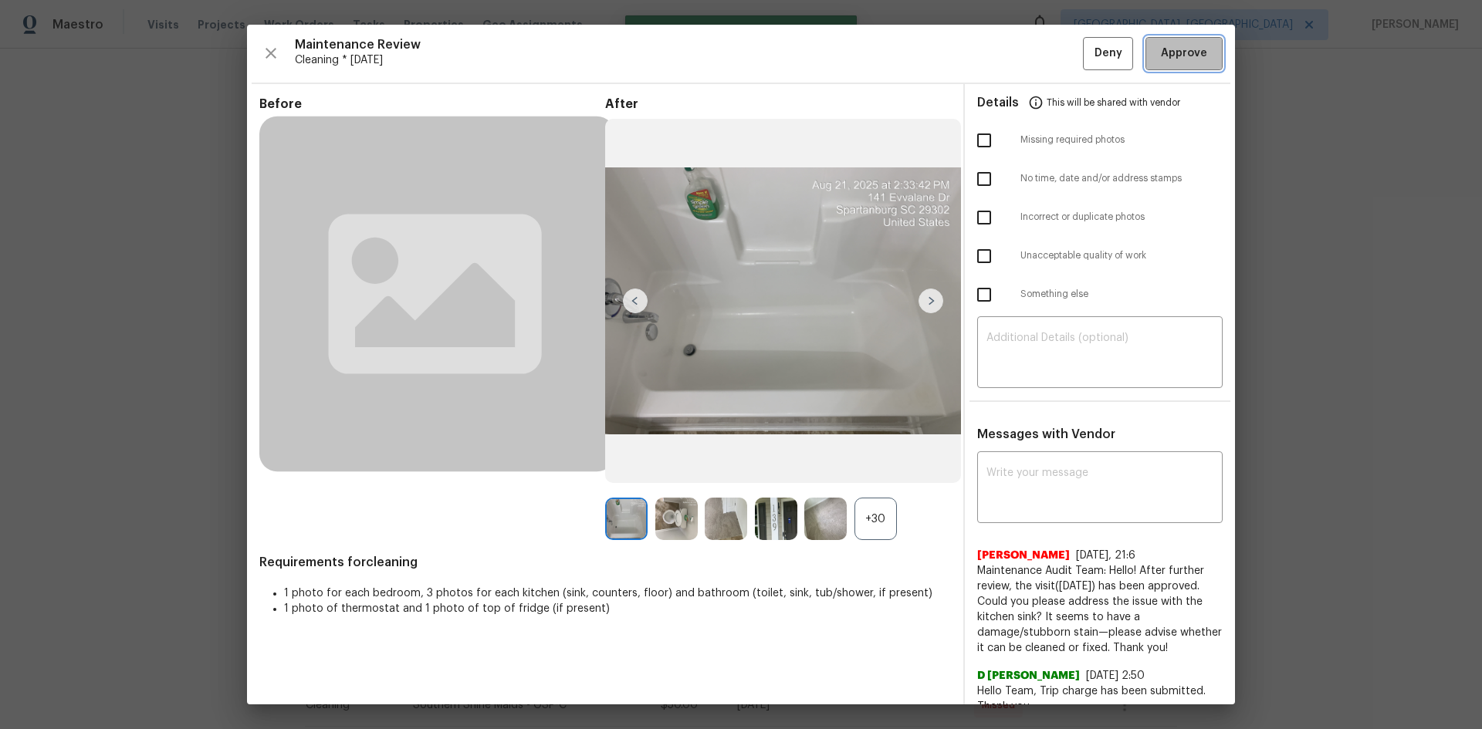
click at [797, 52] on span "Approve" at bounding box center [1184, 53] width 46 height 19
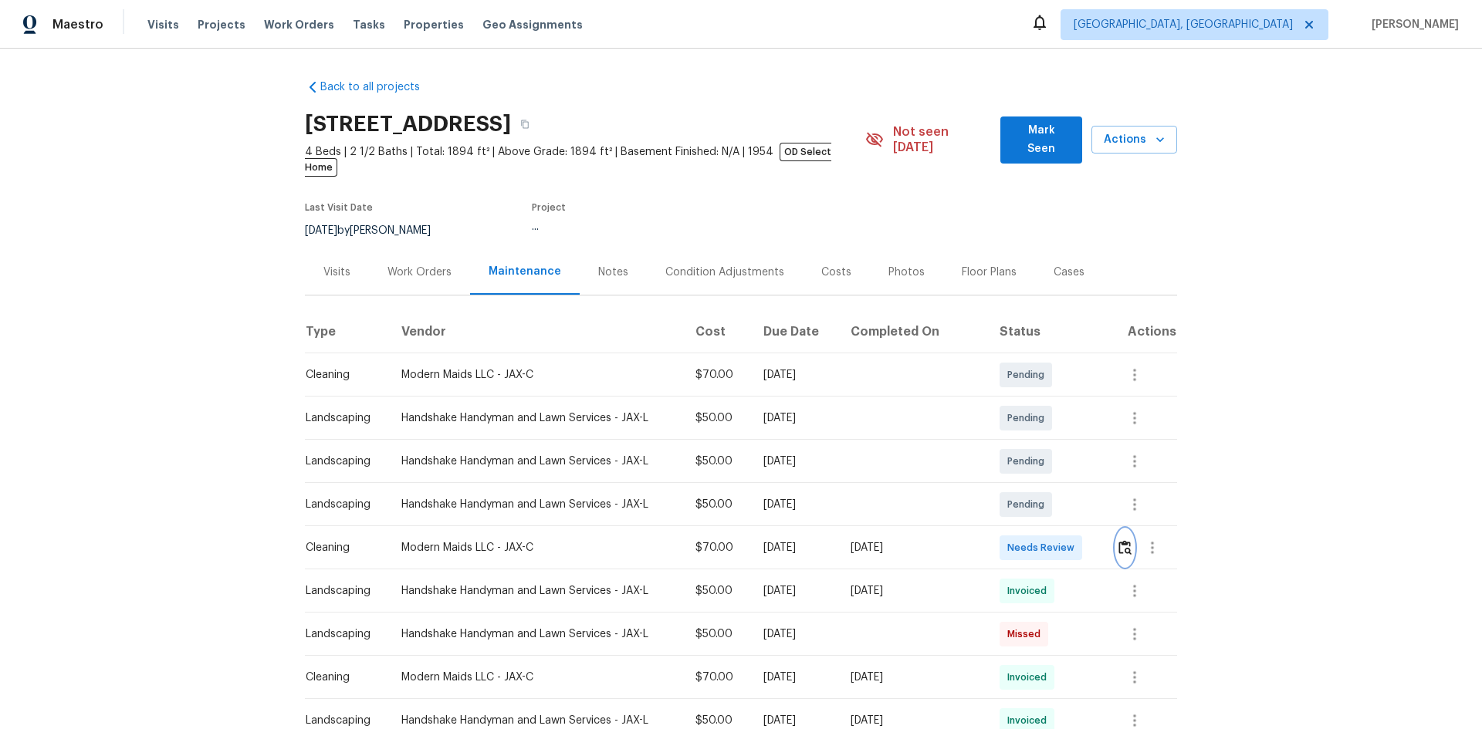
click at [1054, 488] on button "button" at bounding box center [1125, 547] width 18 height 37
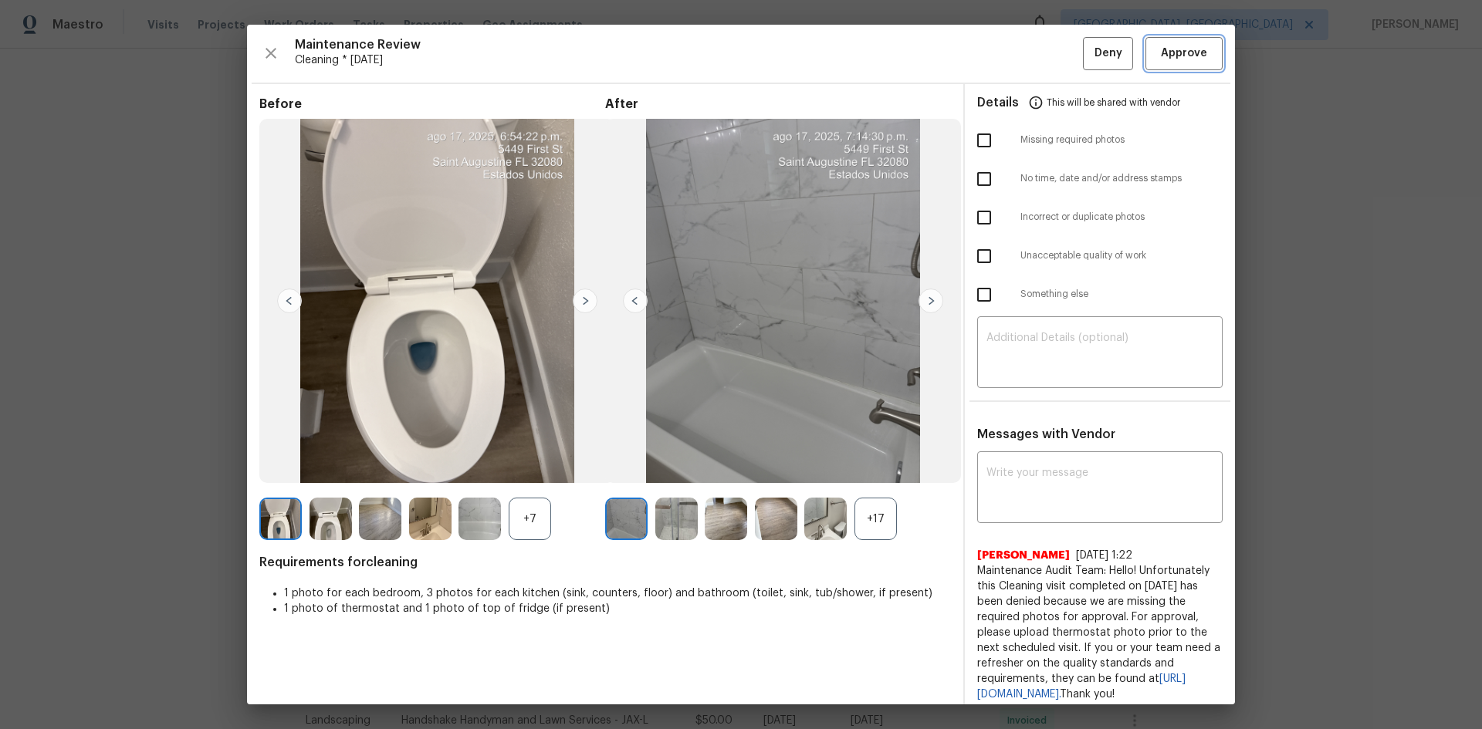
click at [1054, 65] on button "Approve" at bounding box center [1183, 53] width 77 height 33
